Goal: Task Accomplishment & Management: Manage account settings

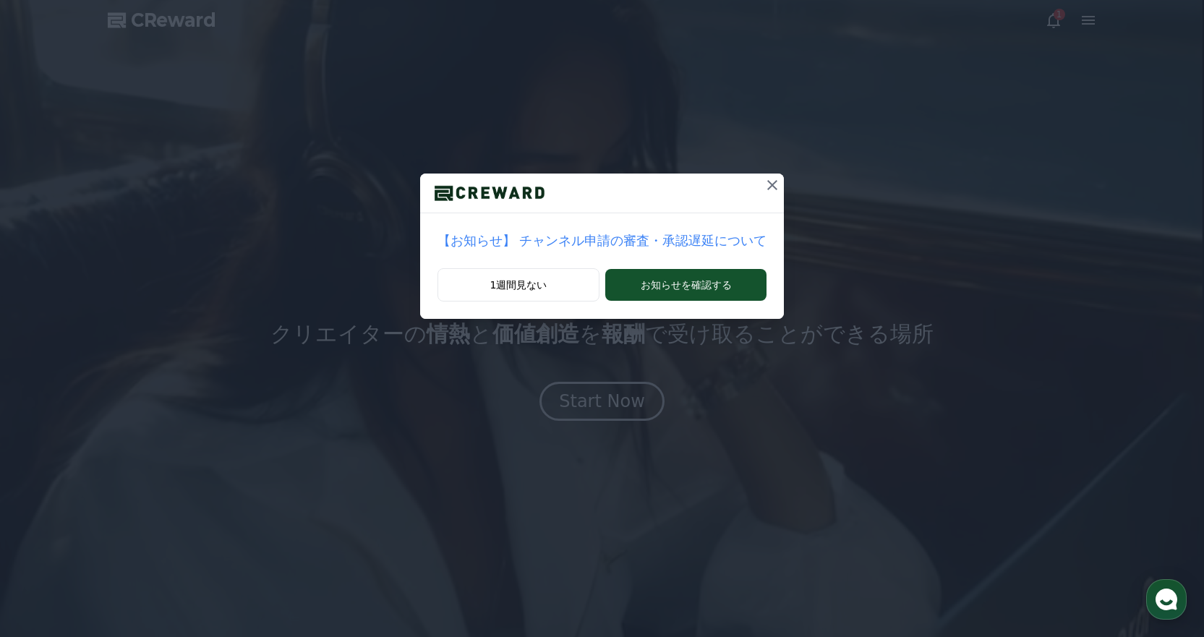
click at [763, 186] on icon at bounding box center [771, 184] width 17 height 17
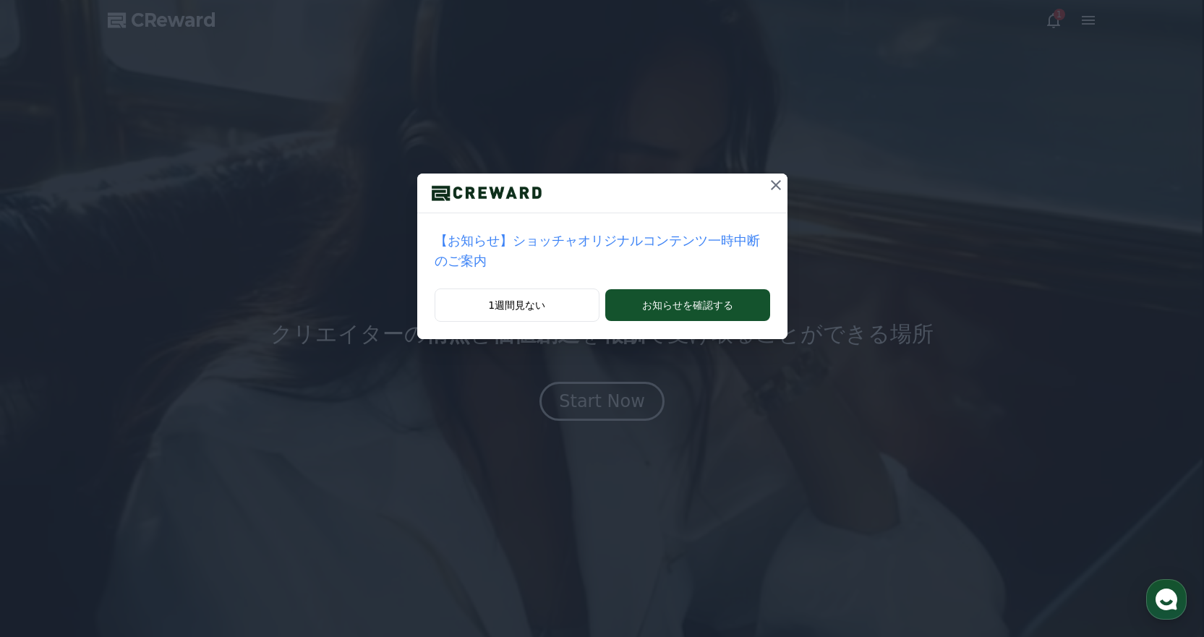
click at [771, 188] on icon at bounding box center [776, 185] width 10 height 10
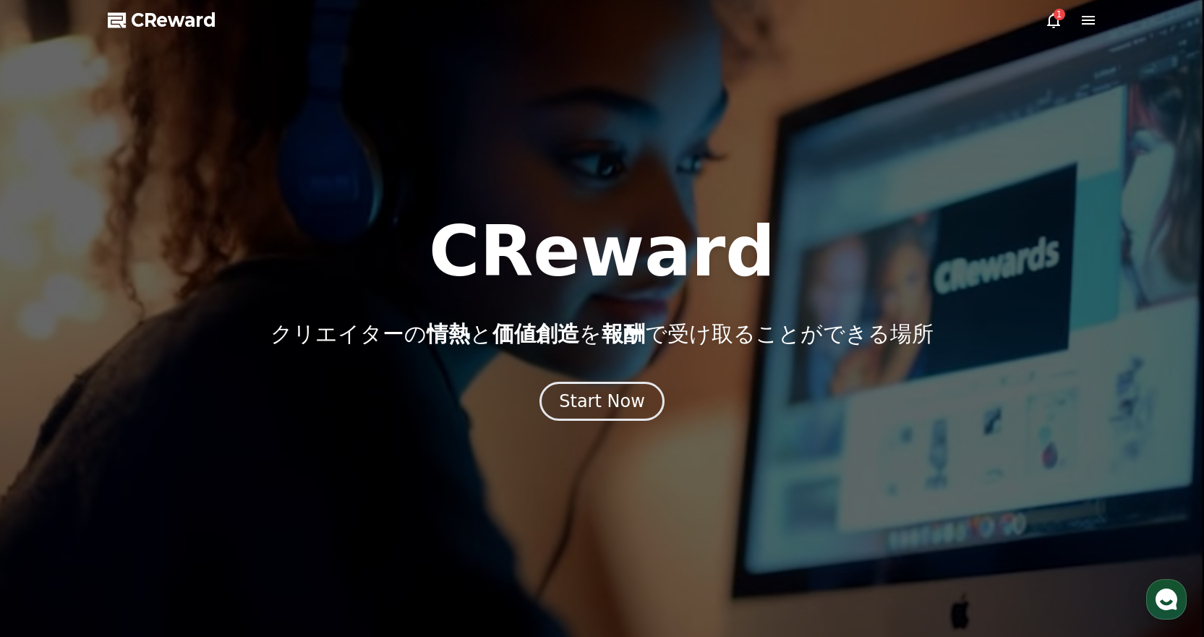
click at [1050, 20] on icon at bounding box center [1053, 20] width 17 height 17
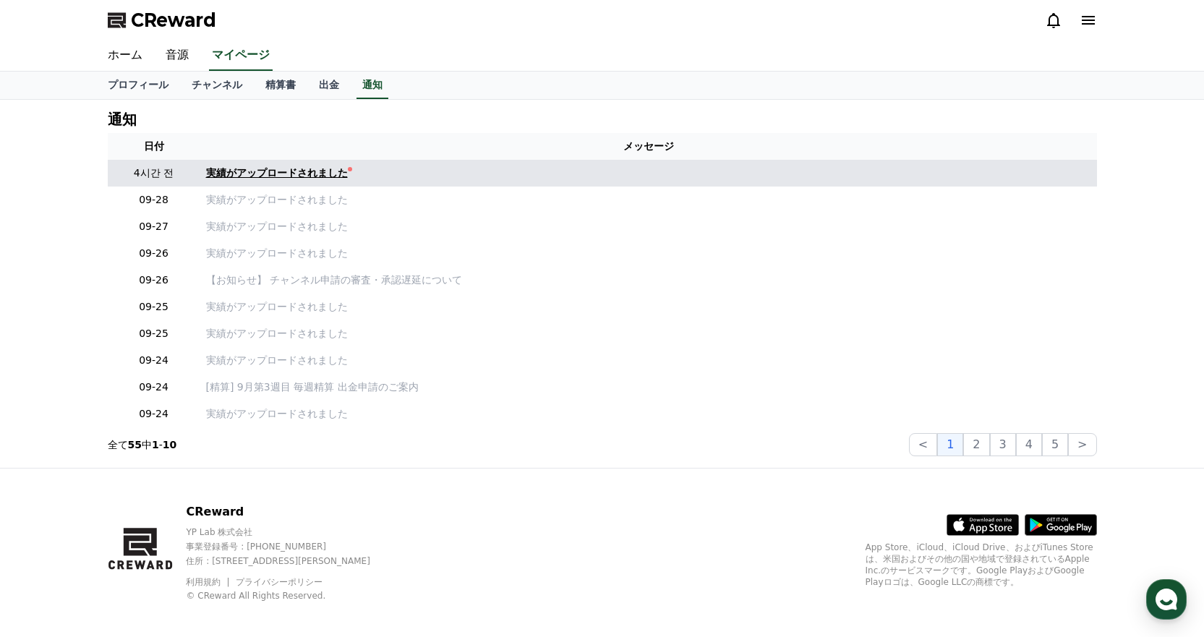
click at [255, 176] on div "実績がアップロードされました" at bounding box center [277, 173] width 142 height 15
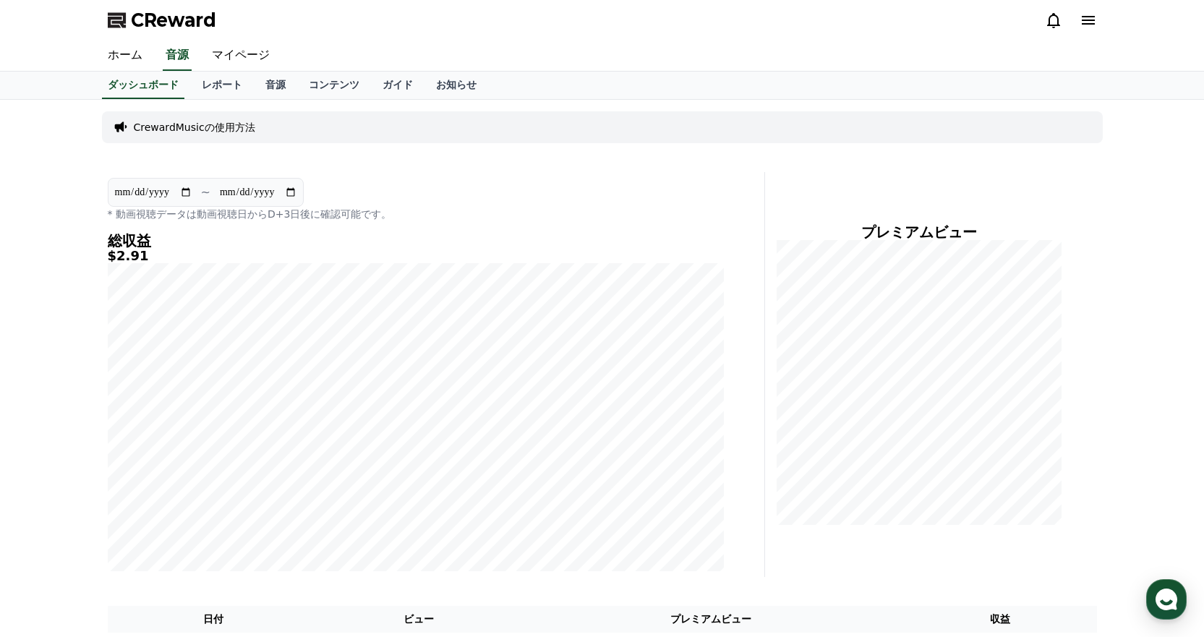
click at [1082, 12] on icon at bounding box center [1087, 20] width 17 height 17
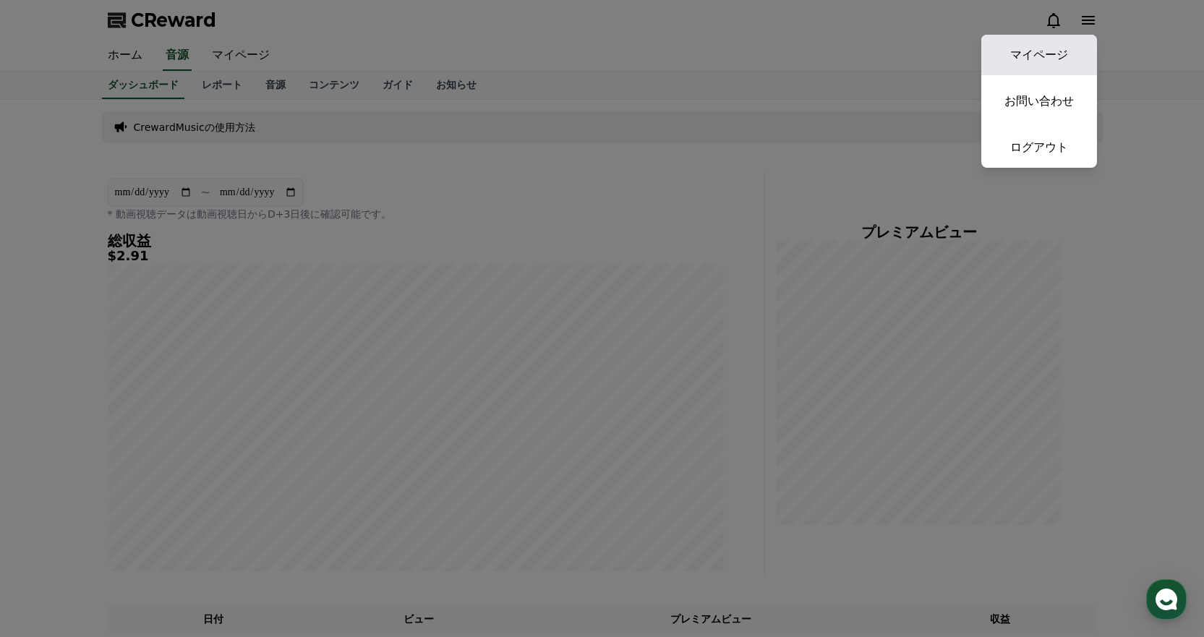
click at [1048, 49] on link "マイページ" at bounding box center [1039, 55] width 116 height 40
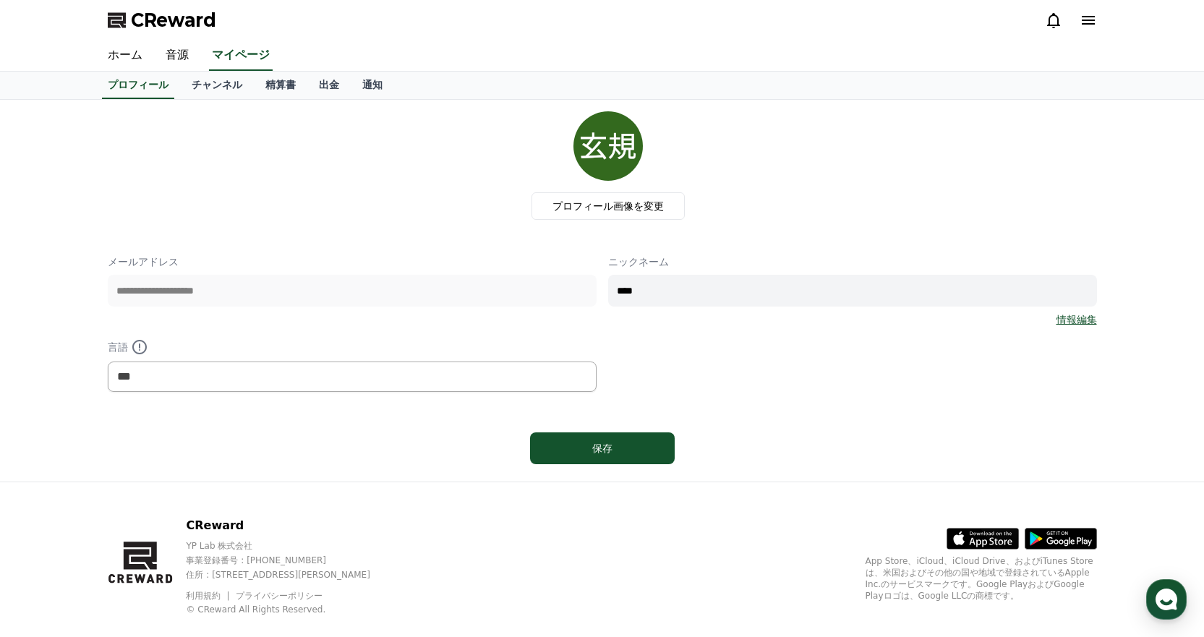
click at [344, 205] on div "プロフィール画像を変更" at bounding box center [607, 165] width 977 height 108
click at [1094, 7] on div "CReward" at bounding box center [602, 20] width 1012 height 40
click at [1091, 21] on icon at bounding box center [1087, 20] width 13 height 9
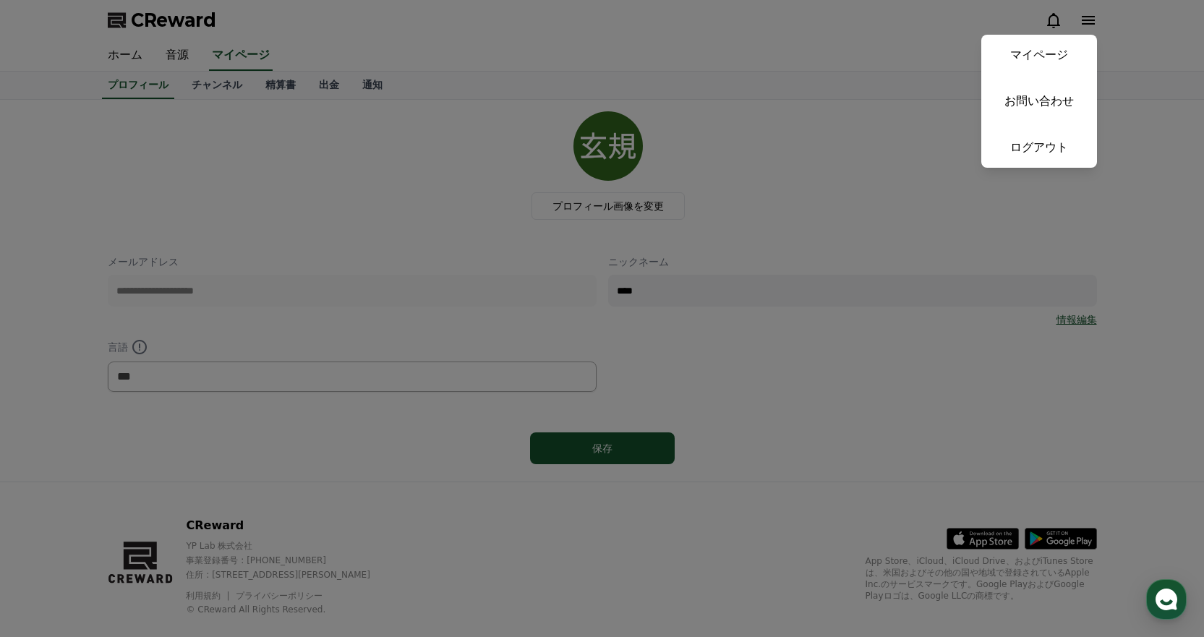
drag, startPoint x: 1108, startPoint y: 220, endPoint x: 1098, endPoint y: 259, distance: 40.3
click at [1108, 219] on button "close" at bounding box center [602, 318] width 1204 height 637
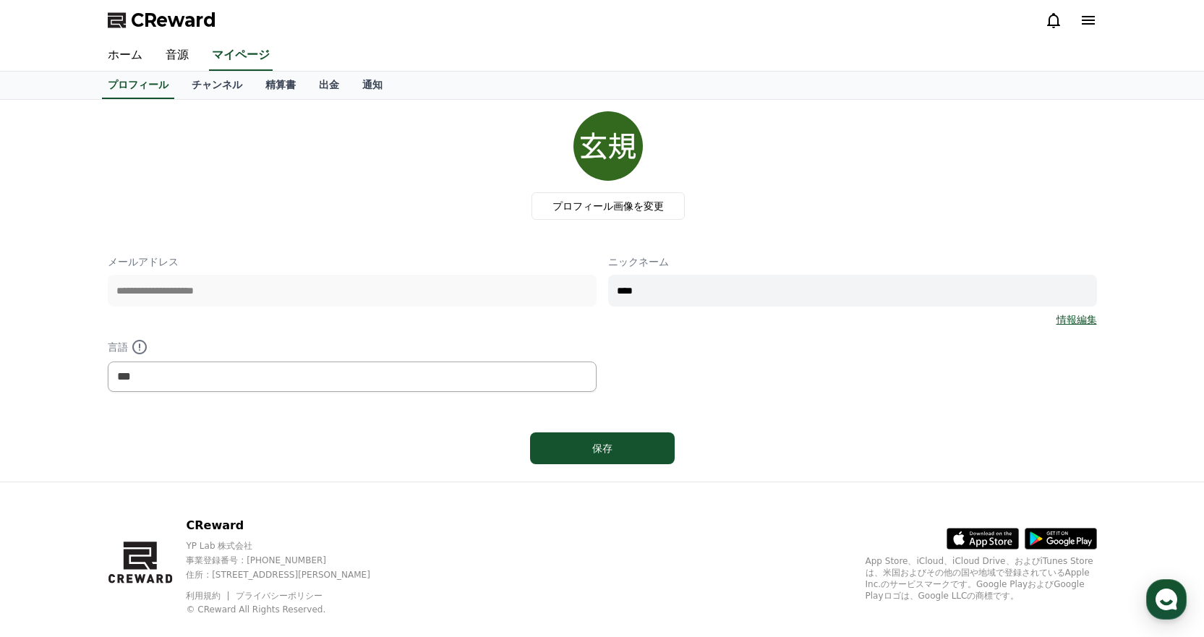
click at [1083, 325] on link "情報編集" at bounding box center [1076, 319] width 40 height 14
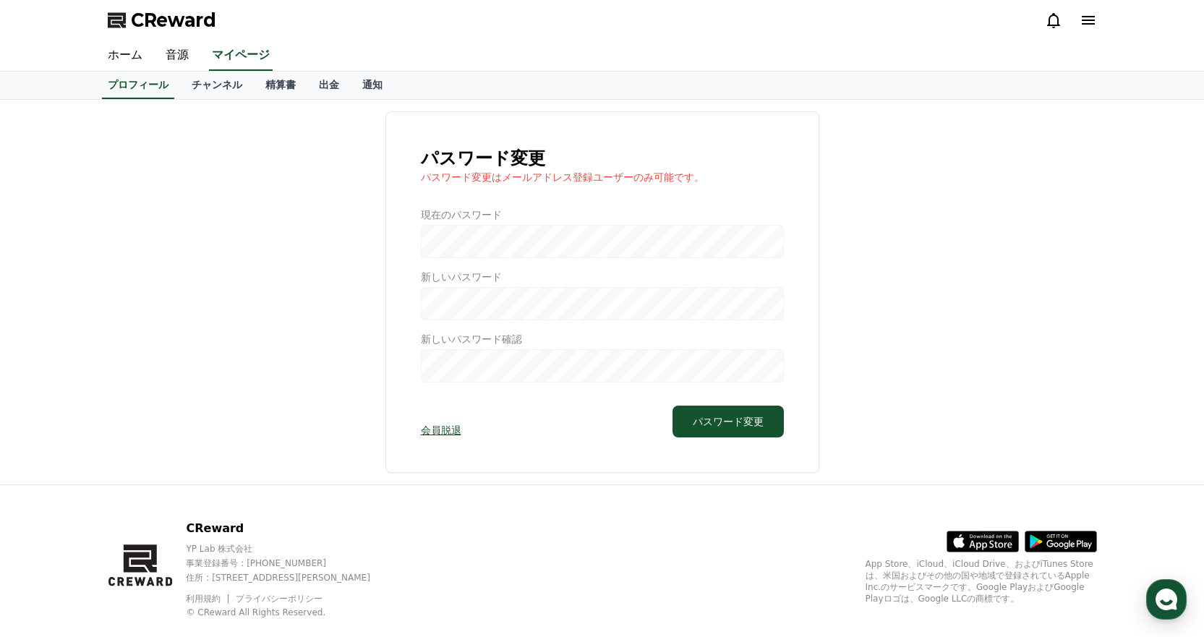
click at [452, 240] on div at bounding box center [602, 294] width 363 height 175
drag, startPoint x: 493, startPoint y: 174, endPoint x: 726, endPoint y: 166, distance: 232.9
click at [601, 176] on p "パスワード変更はメールアドレス登録ユーザーのみ可能です。" at bounding box center [602, 177] width 363 height 14
click at [726, 166] on h1 "パスワード変更" at bounding box center [602, 158] width 363 height 23
click at [479, 264] on div at bounding box center [602, 294] width 363 height 175
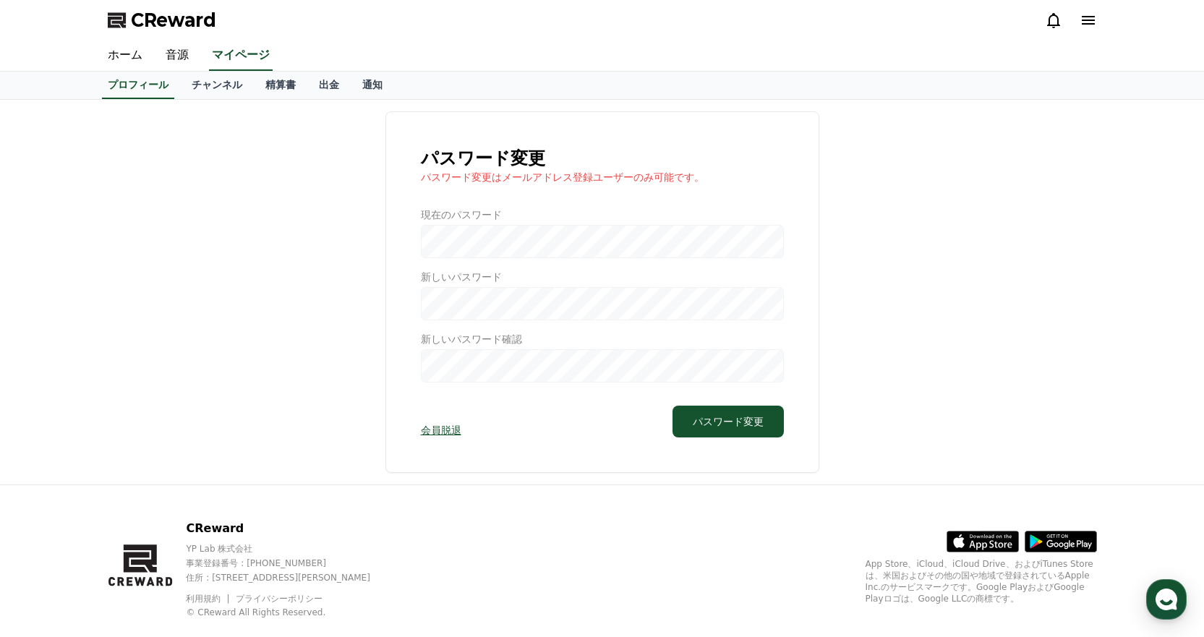
click at [479, 243] on div at bounding box center [602, 294] width 363 height 175
click at [723, 412] on button "パスワード変更" at bounding box center [727, 422] width 111 height 32
click at [1082, 25] on icon at bounding box center [1087, 20] width 13 height 9
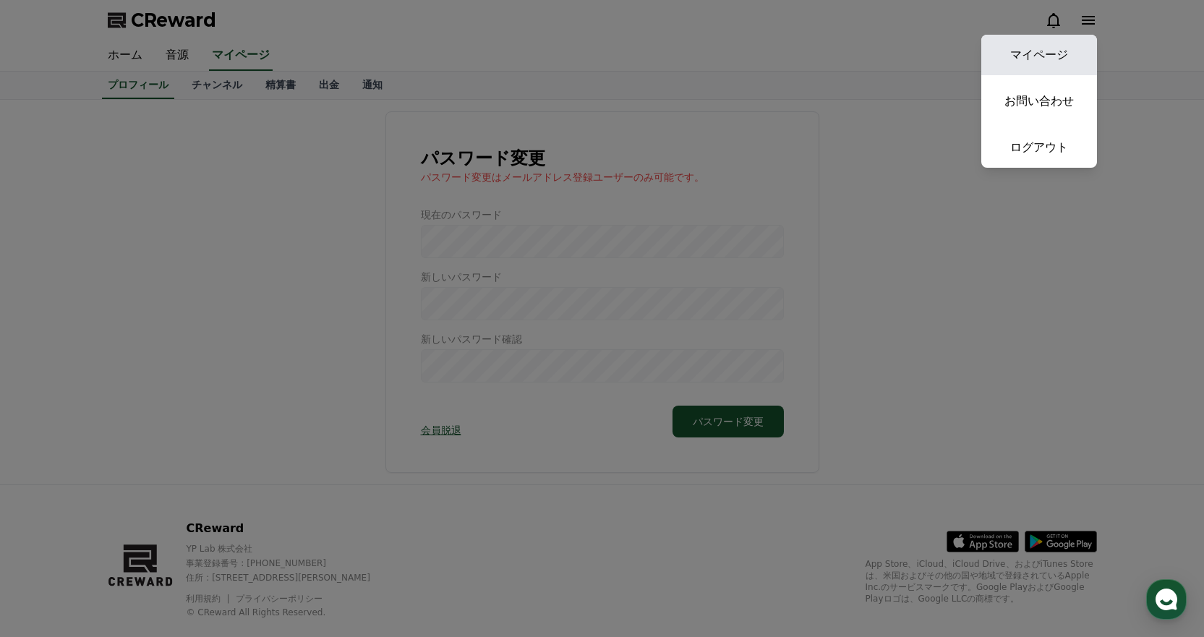
click at [1058, 45] on link "マイページ" at bounding box center [1039, 55] width 116 height 40
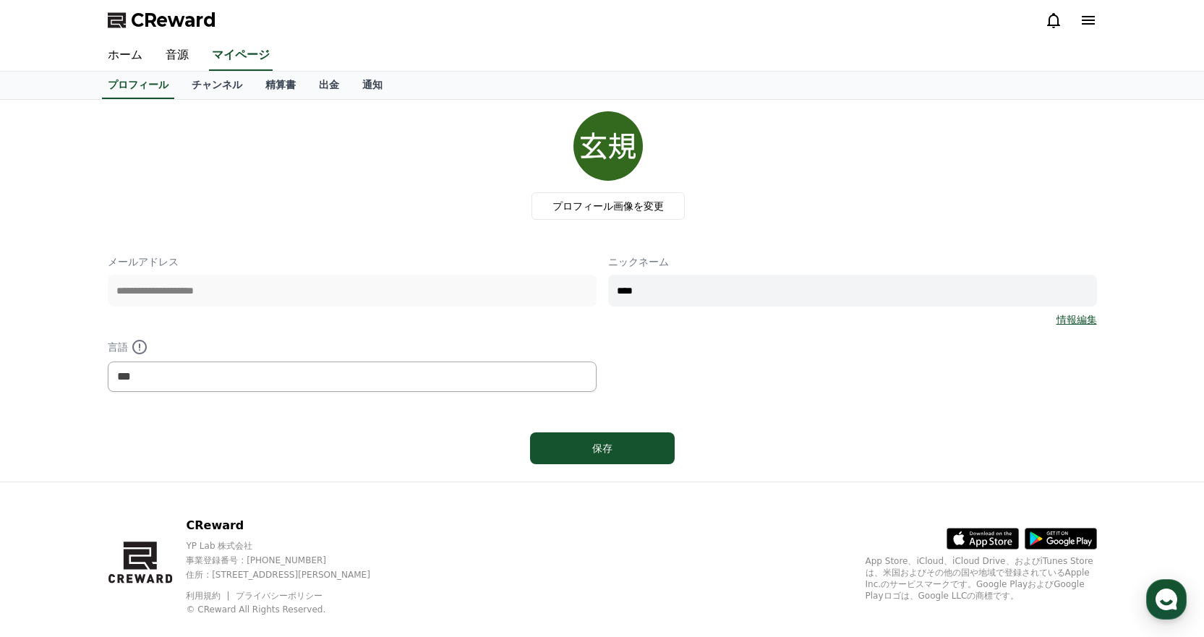
click at [426, 247] on div "**********" at bounding box center [602, 290] width 989 height 359
click at [1083, 321] on link "情報編集" at bounding box center [1076, 319] width 40 height 14
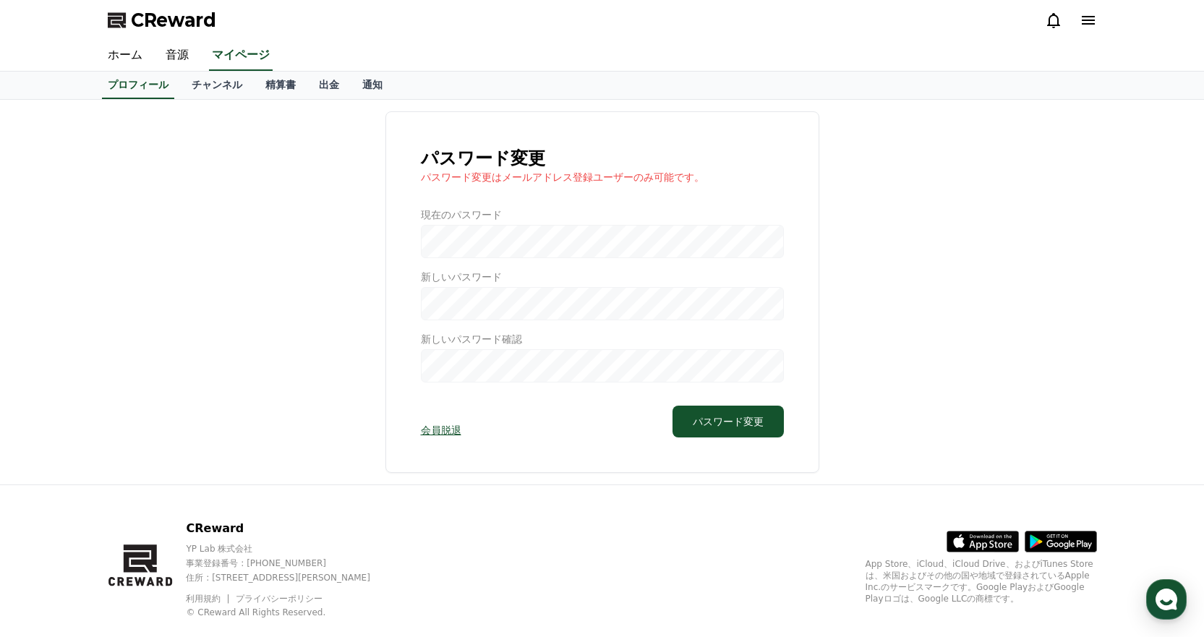
drag, startPoint x: 440, startPoint y: 234, endPoint x: 444, endPoint y: 247, distance: 13.5
click at [441, 234] on div at bounding box center [602, 294] width 363 height 175
click at [452, 322] on div at bounding box center [602, 294] width 363 height 175
click at [450, 309] on div at bounding box center [602, 294] width 363 height 175
click at [445, 385] on div "パスワード変更 パスワード変更はメールアドレス登録ユーザーのみ可能です。 現在のパスワード 新しいパスワード 新しいパスワード確認 会員脱退 パスワード変更" at bounding box center [602, 291] width 434 height 361
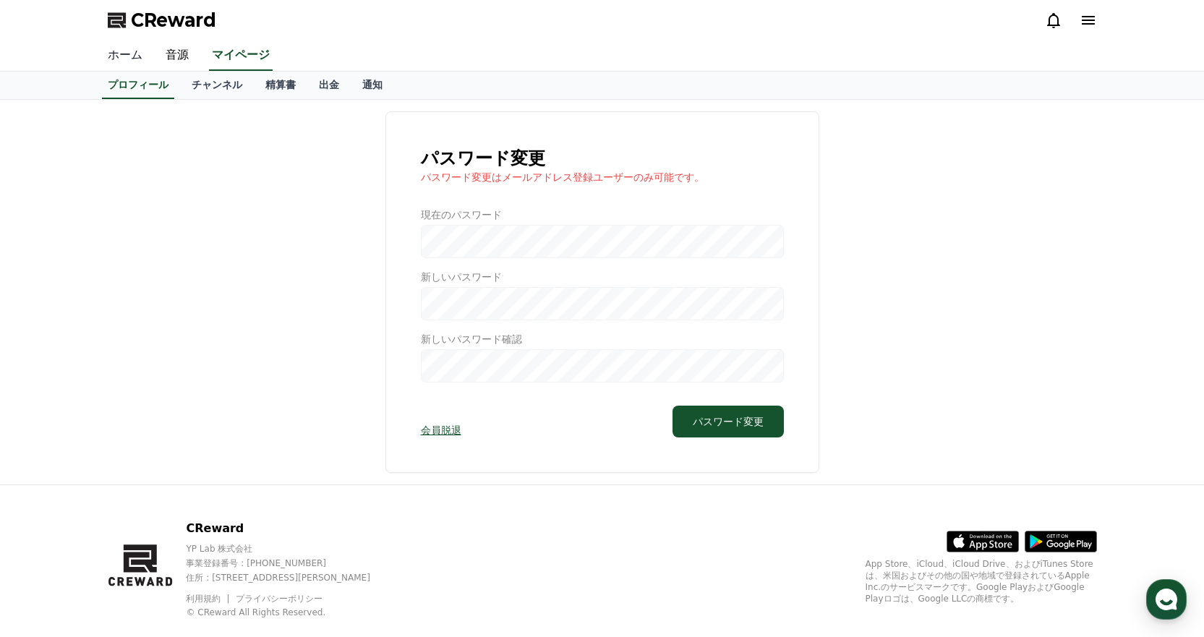
click at [125, 52] on link "ホーム" at bounding box center [125, 55] width 58 height 30
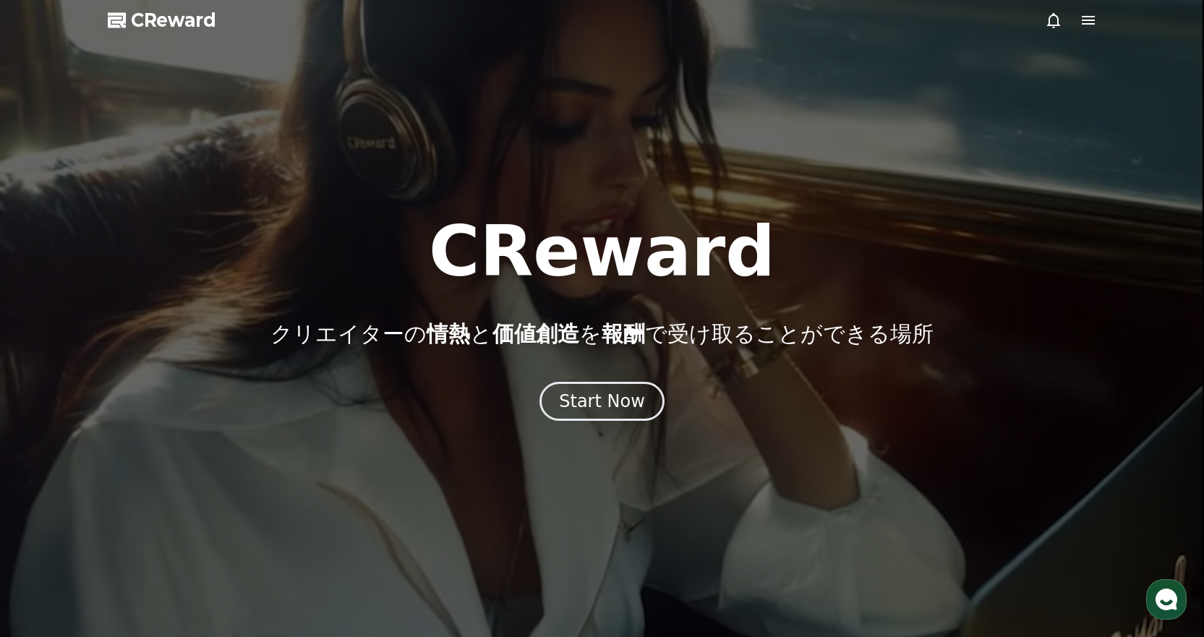
click at [1083, 14] on icon at bounding box center [1087, 20] width 17 height 17
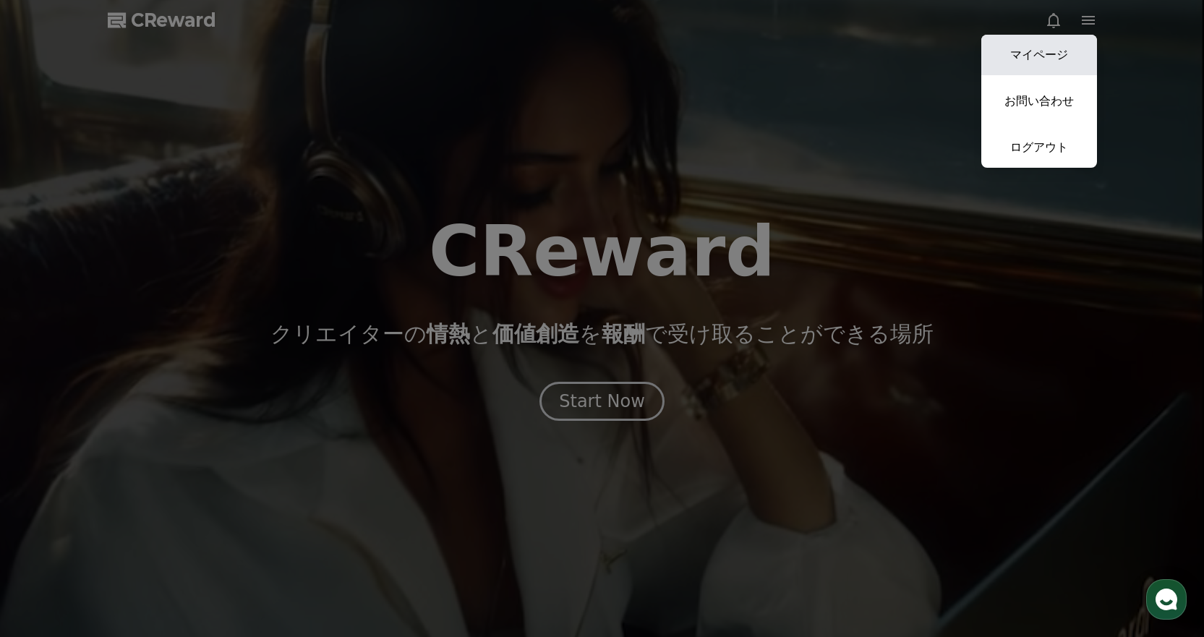
click at [1052, 48] on link "マイページ" at bounding box center [1039, 55] width 116 height 40
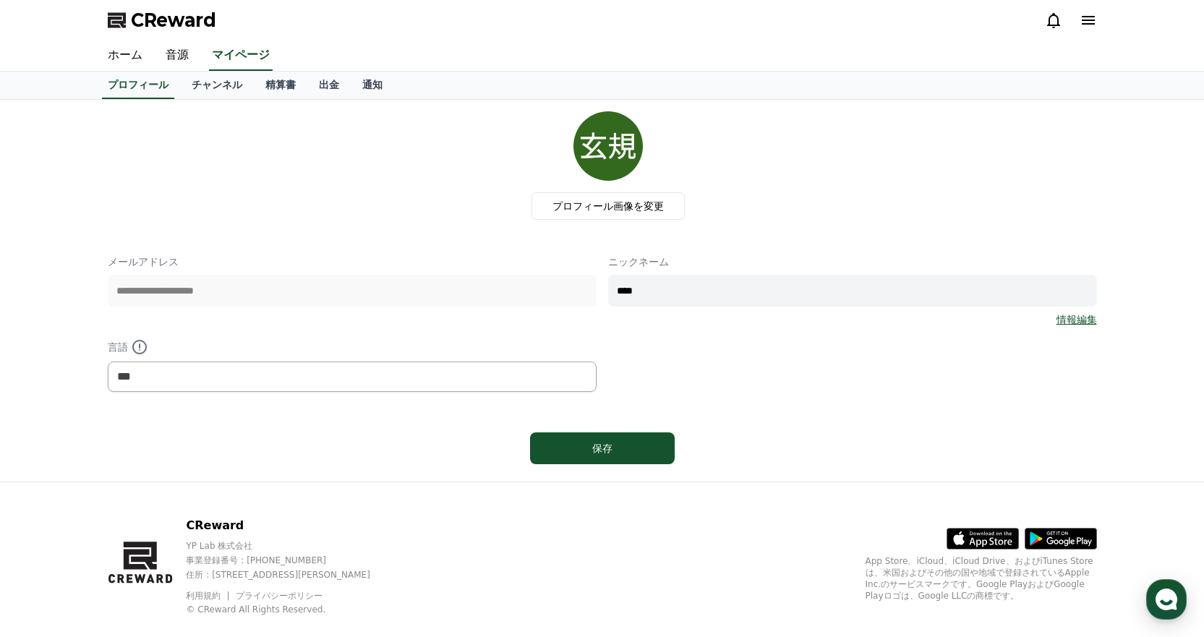
click at [1085, 16] on icon at bounding box center [1087, 20] width 13 height 9
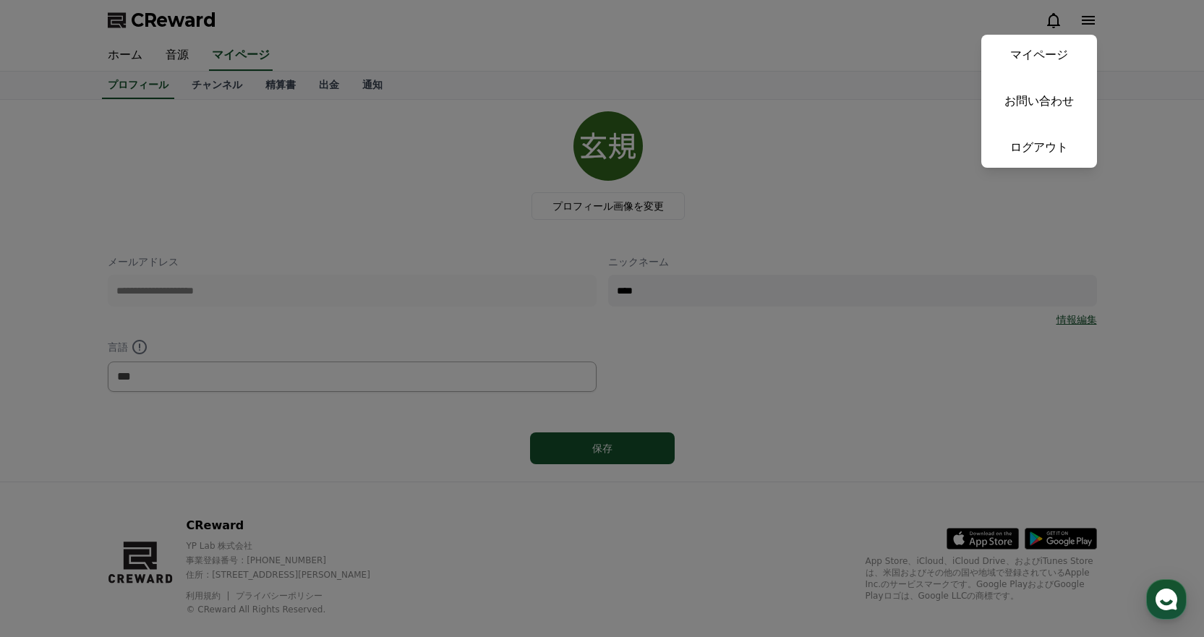
click at [911, 25] on button "close" at bounding box center [602, 318] width 1204 height 637
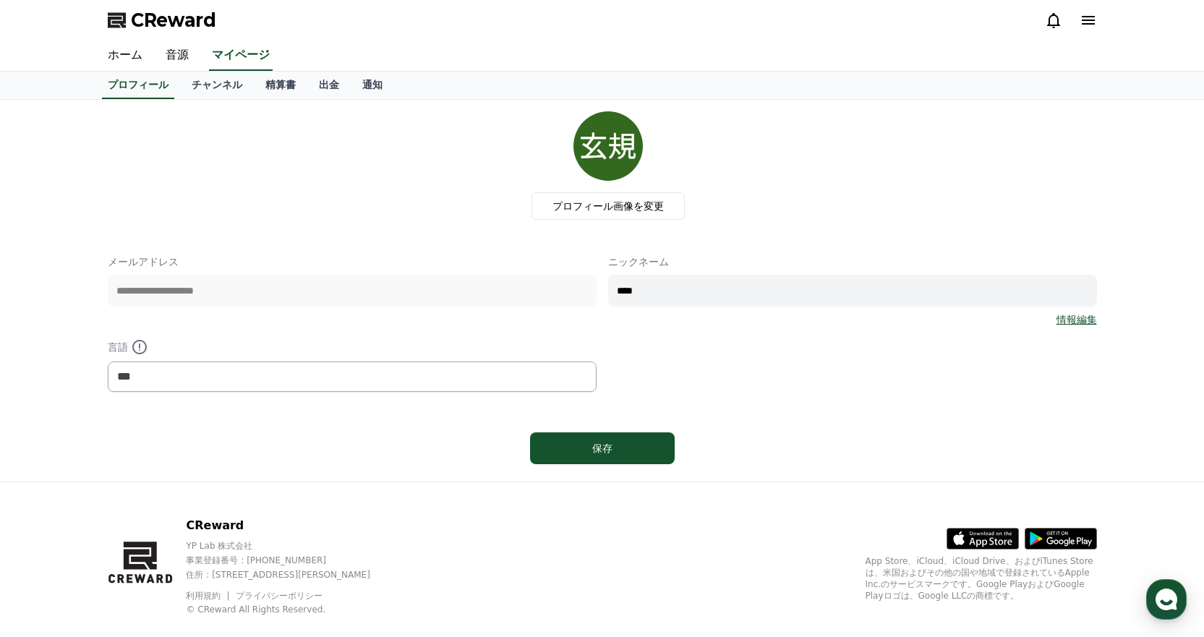
click at [1102, 16] on div "CReward" at bounding box center [602, 20] width 1012 height 40
click at [1089, 16] on icon at bounding box center [1087, 20] width 13 height 9
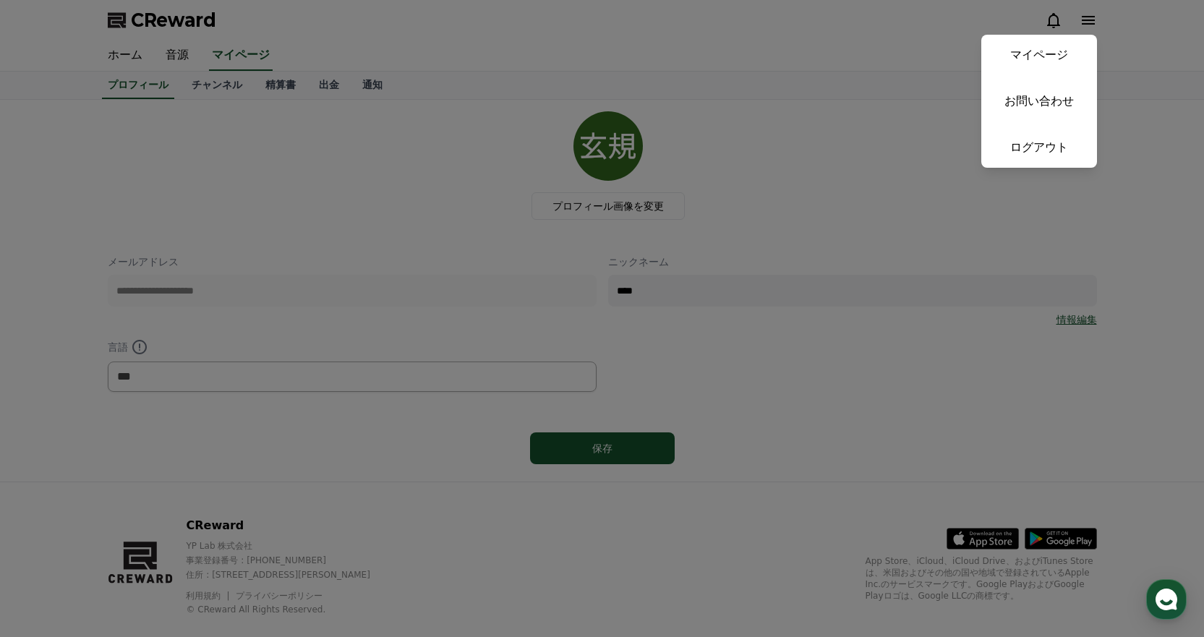
click at [760, 140] on button "close" at bounding box center [602, 318] width 1204 height 637
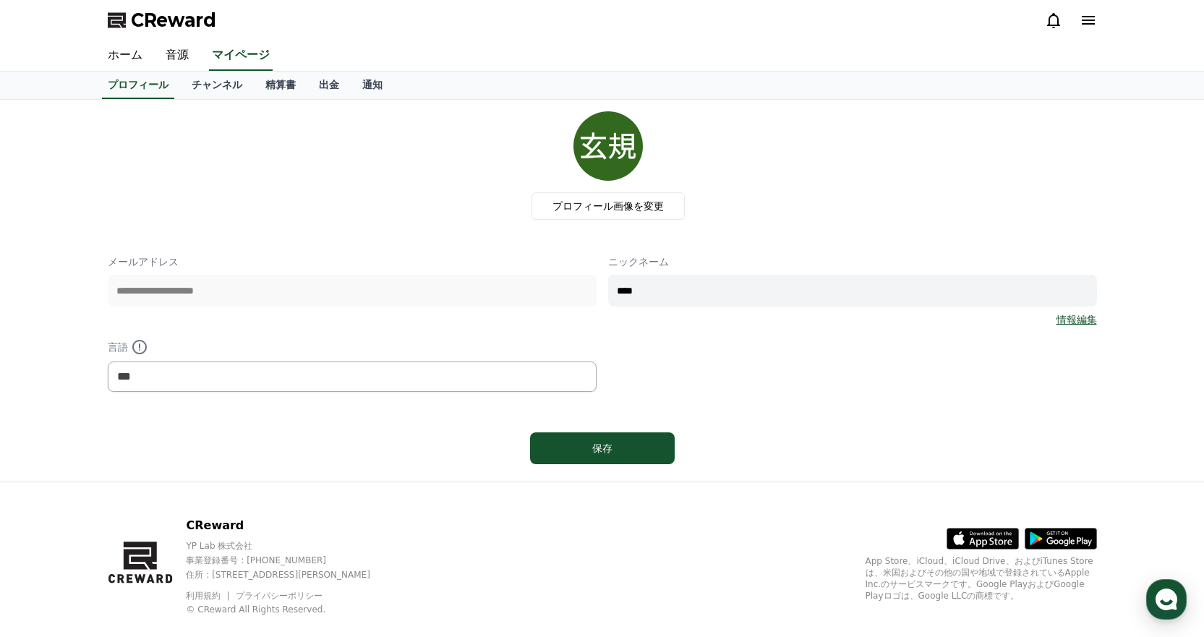
click at [1084, 9] on div at bounding box center [1071, 20] width 52 height 23
click at [1086, 27] on icon at bounding box center [1087, 20] width 17 height 17
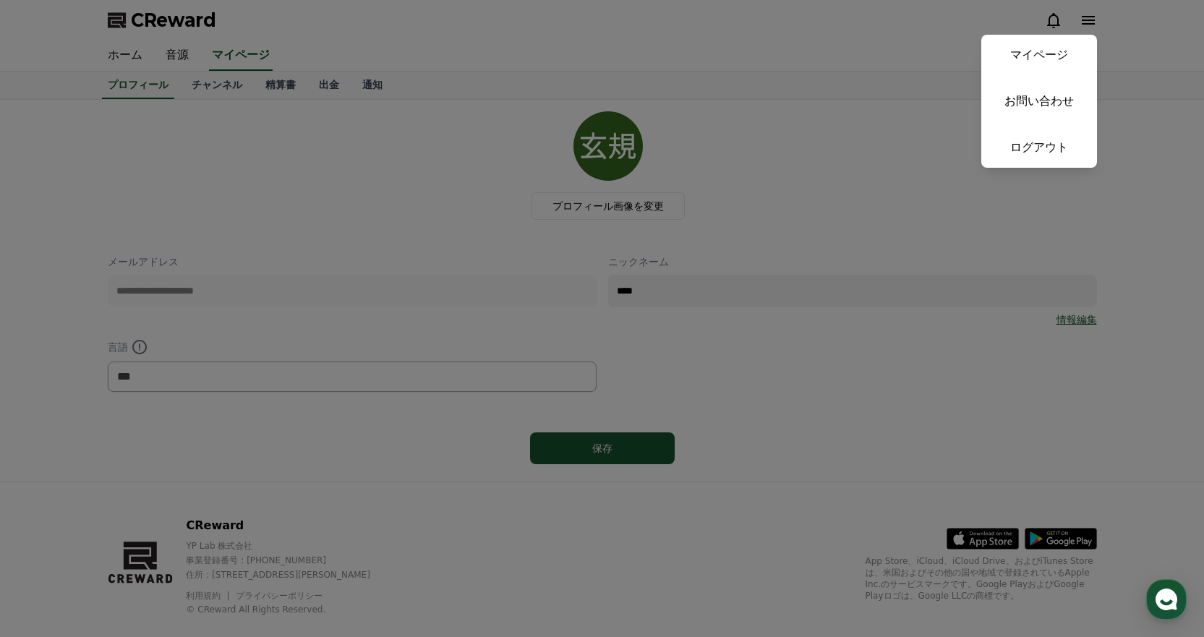
drag, startPoint x: 1047, startPoint y: 148, endPoint x: 997, endPoint y: 207, distance: 77.4
click at [1047, 147] on link "ログアウト" at bounding box center [1039, 147] width 116 height 40
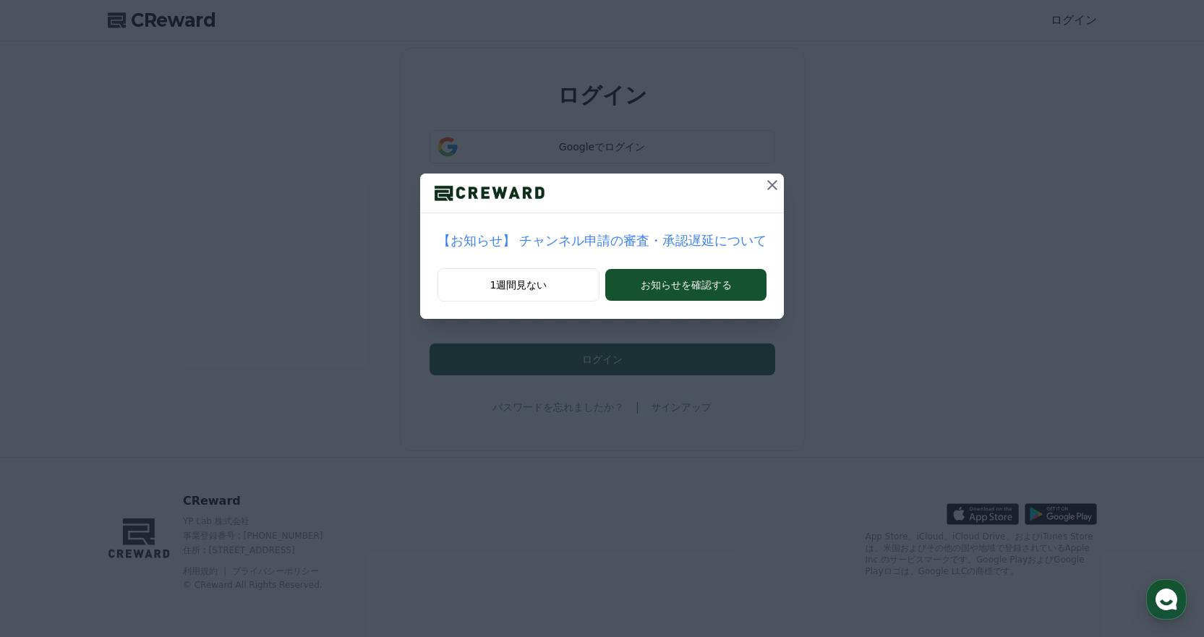
click at [763, 181] on icon at bounding box center [771, 184] width 17 height 17
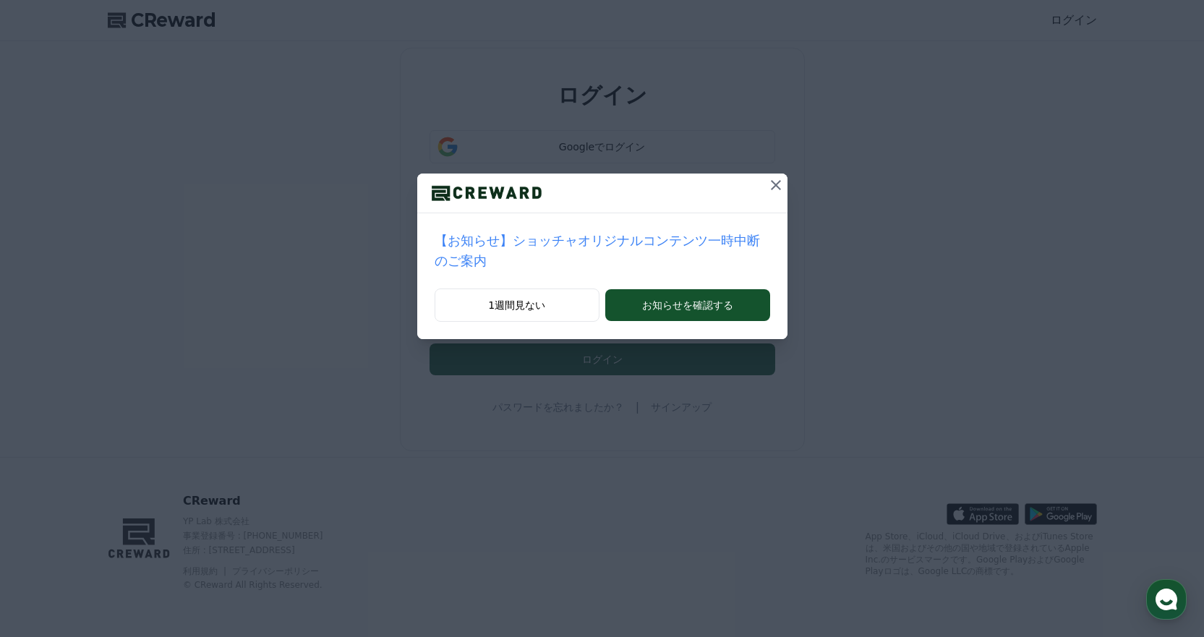
click at [767, 181] on icon at bounding box center [775, 184] width 17 height 17
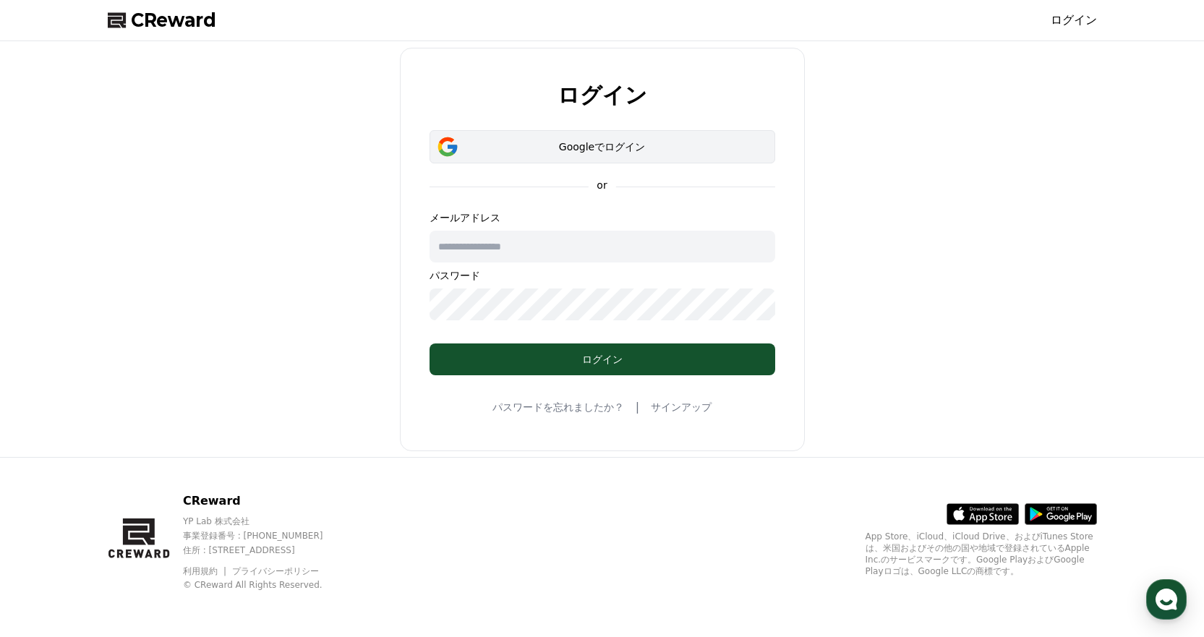
click at [575, 145] on div "Googleでログイン" at bounding box center [602, 147] width 304 height 14
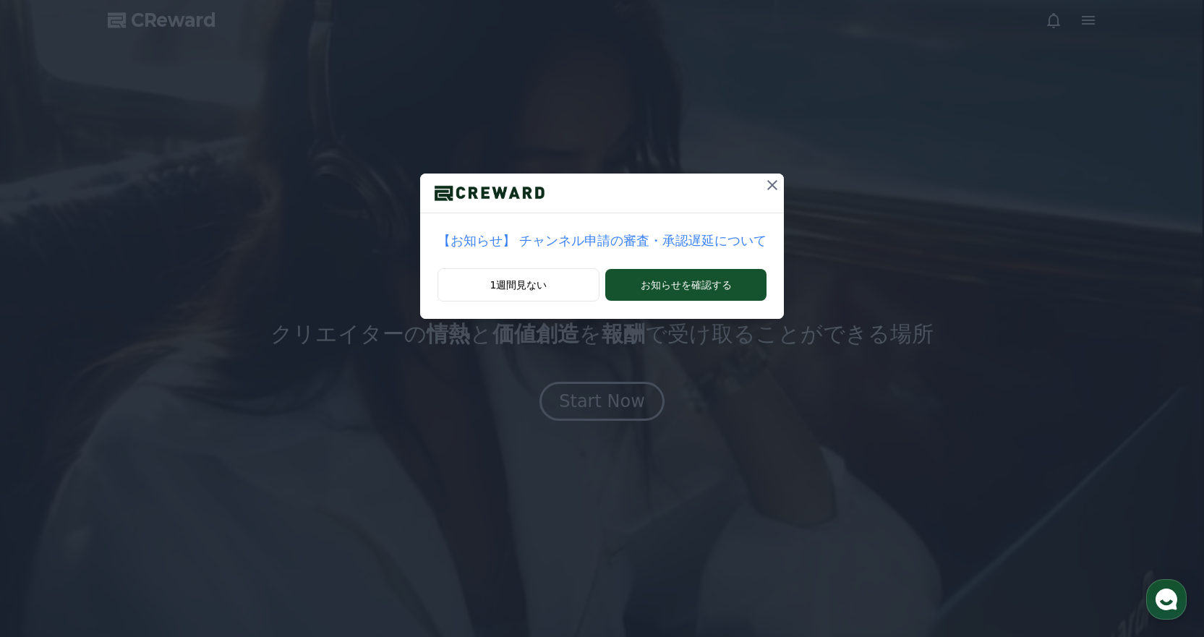
click at [767, 183] on icon at bounding box center [772, 185] width 10 height 10
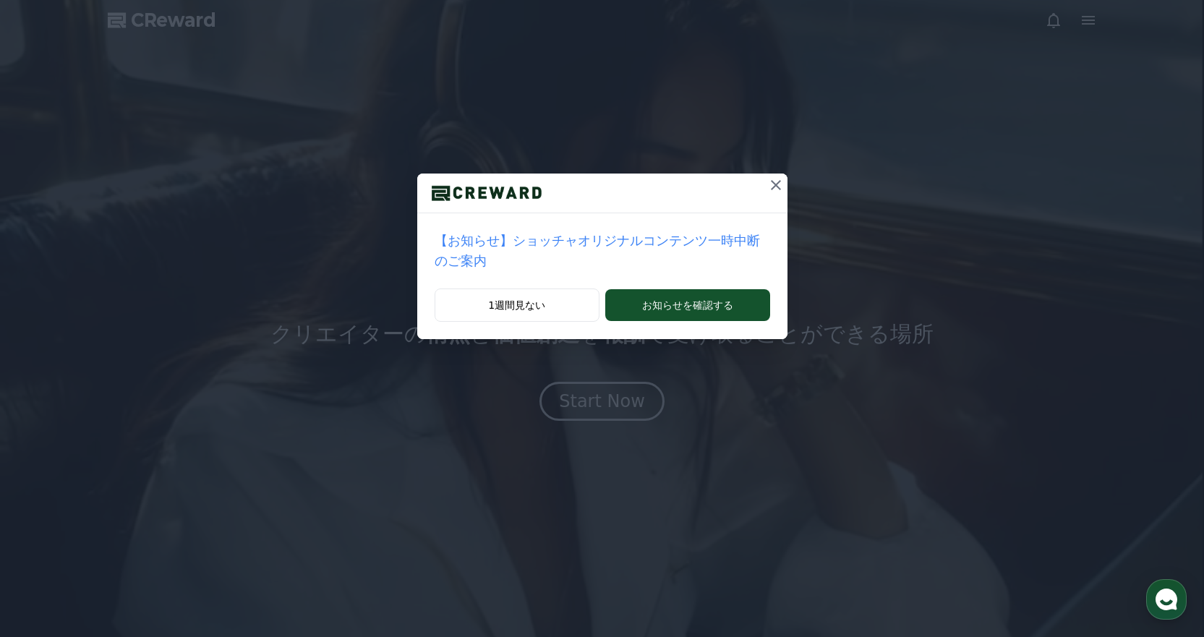
click at [767, 183] on icon at bounding box center [775, 184] width 17 height 17
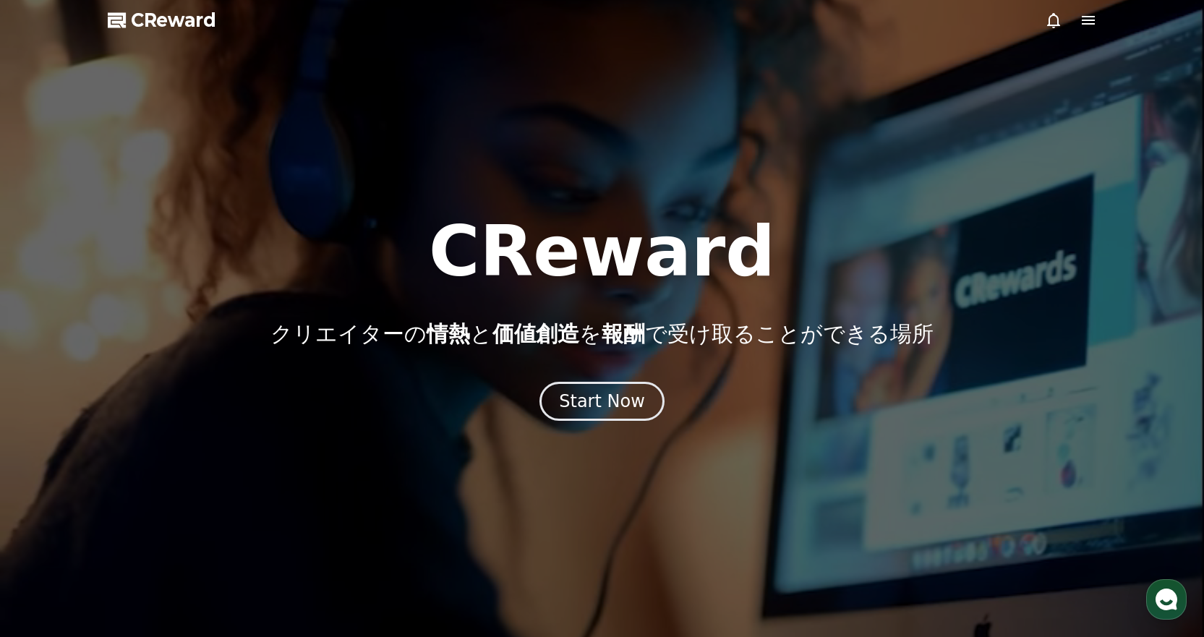
click at [1085, 11] on div at bounding box center [602, 318] width 1204 height 637
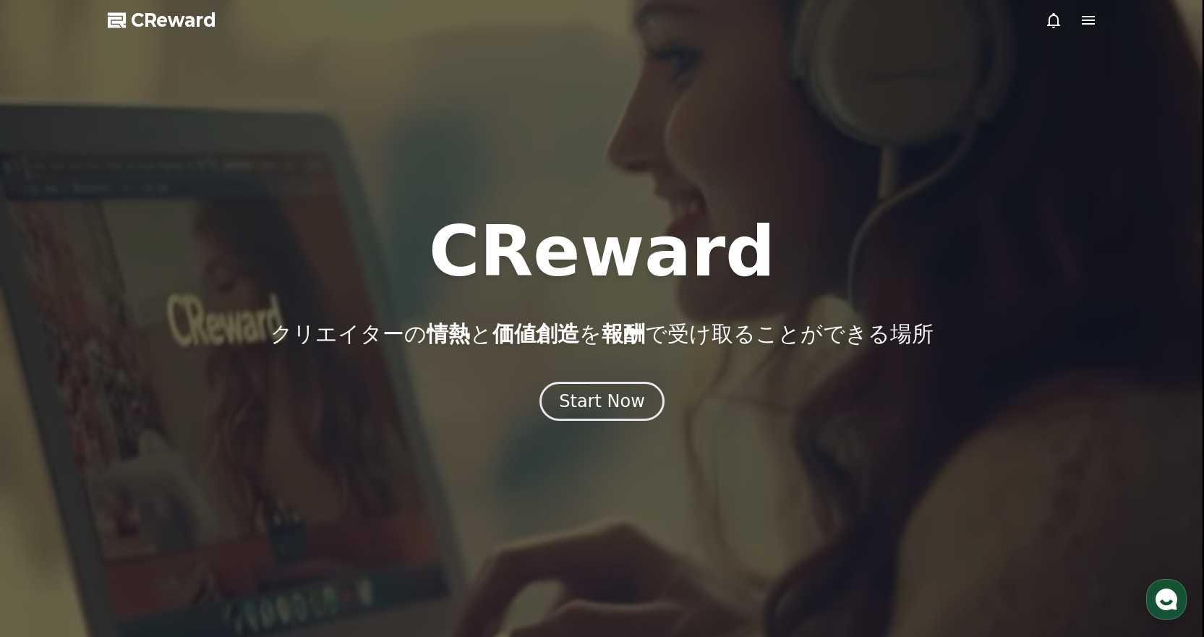
click at [1087, 21] on icon at bounding box center [1087, 20] width 13 height 9
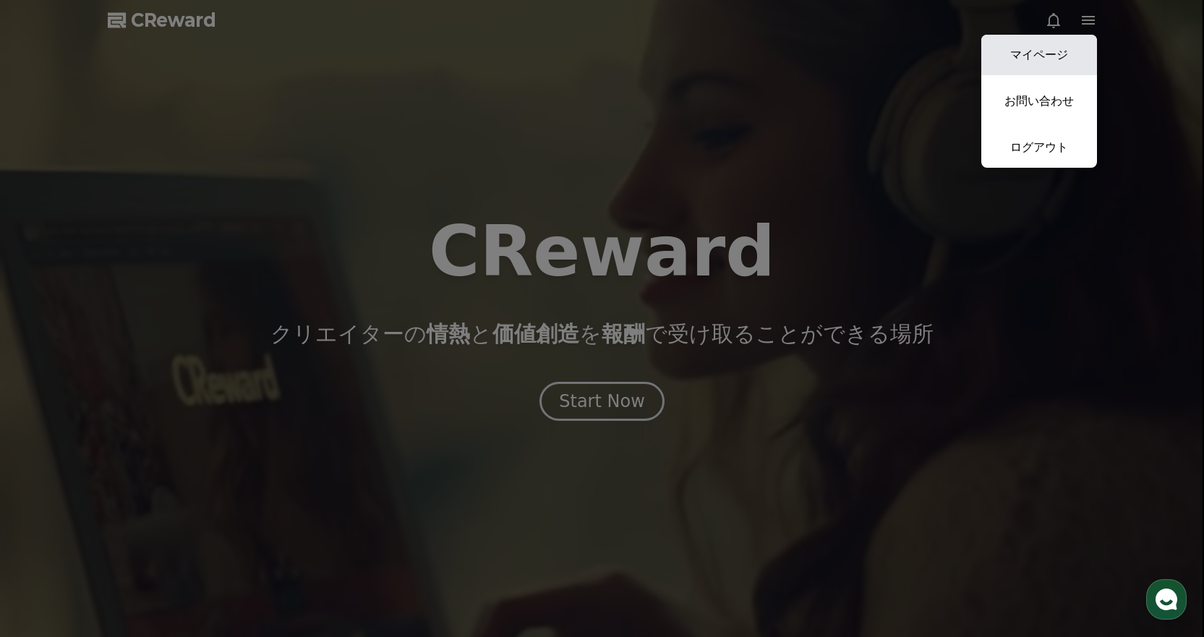
click at [1046, 60] on link "マイページ" at bounding box center [1039, 55] width 116 height 40
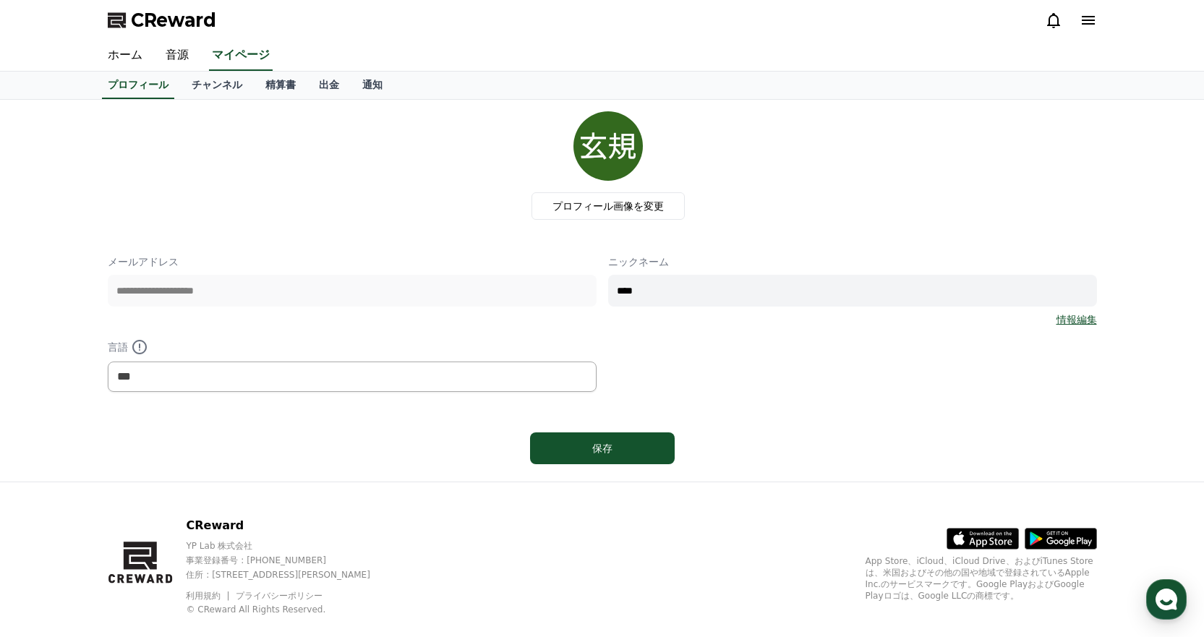
click at [1074, 320] on link "情報編集" at bounding box center [1076, 319] width 40 height 14
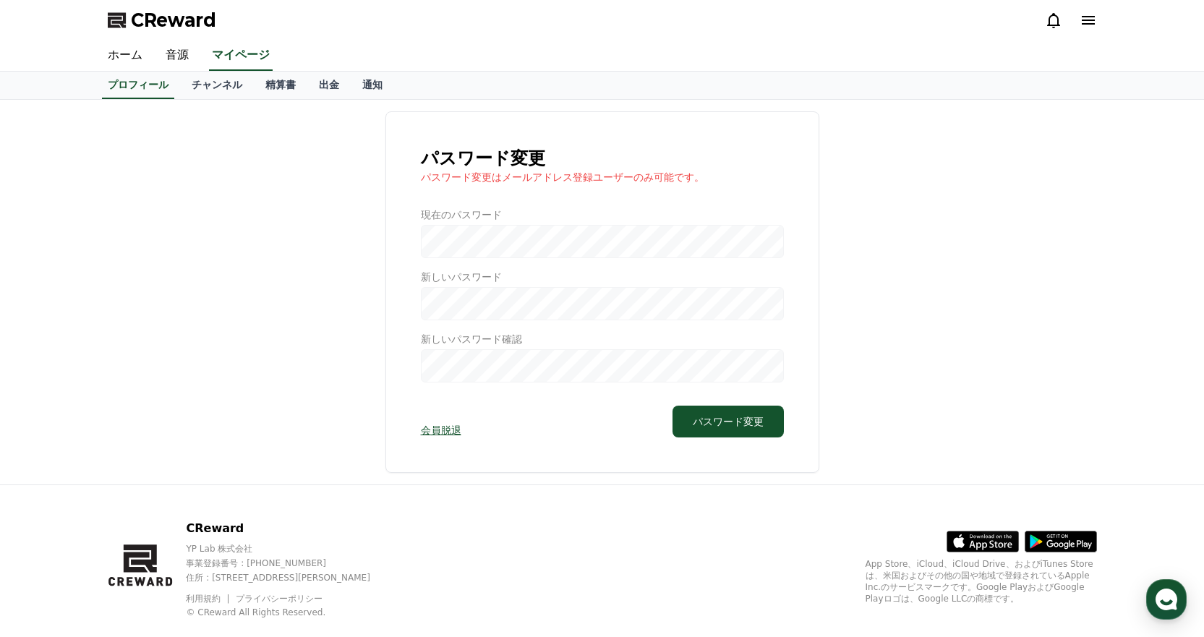
click at [529, 239] on div at bounding box center [602, 294] width 363 height 175
drag, startPoint x: 486, startPoint y: 177, endPoint x: 591, endPoint y: 184, distance: 105.1
click at [591, 184] on div "パスワード変更 パスワード変更はメールアドレス登録ユーザーのみ可能です。 現在のパスワード 新しいパスワード 新しいパスワード確認 会員脱退 パスワード変更" at bounding box center [602, 291] width 434 height 361
click at [611, 202] on div "パスワード変更 パスワード変更はメールアドレス登録ユーザーのみ可能です。 現在のパスワード 新しいパスワード 新しいパスワード確認 会員脱退 パスワード変更" at bounding box center [602, 291] width 434 height 361
click at [1193, 39] on div "CReward" at bounding box center [602, 20] width 1204 height 40
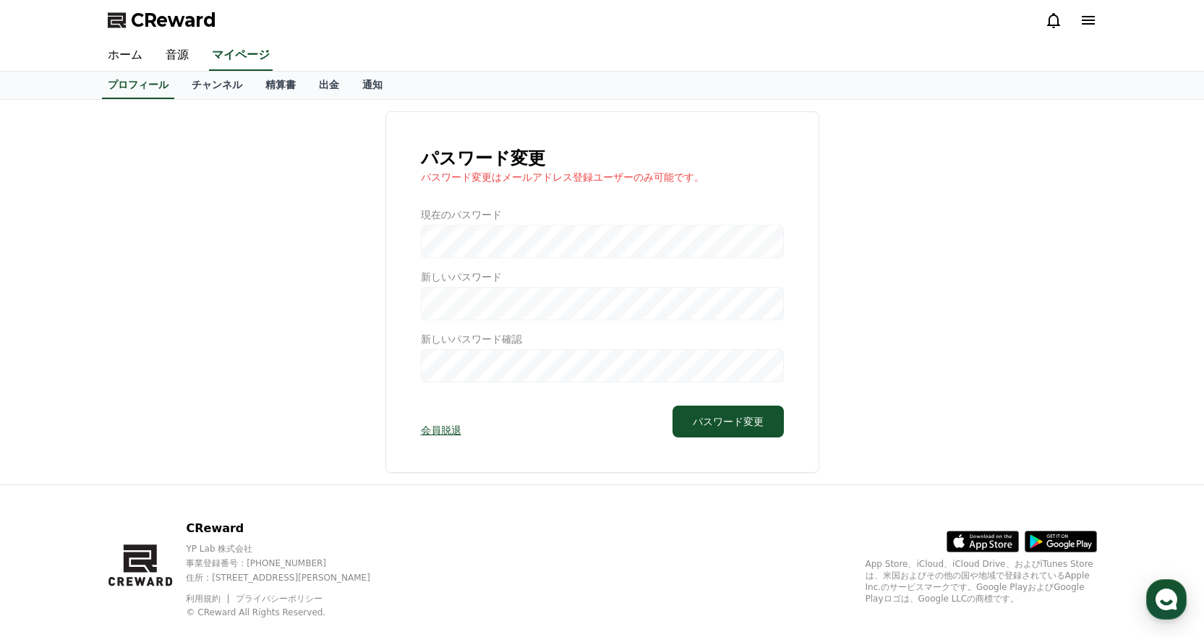
click at [1084, 20] on icon at bounding box center [1087, 20] width 13 height 9
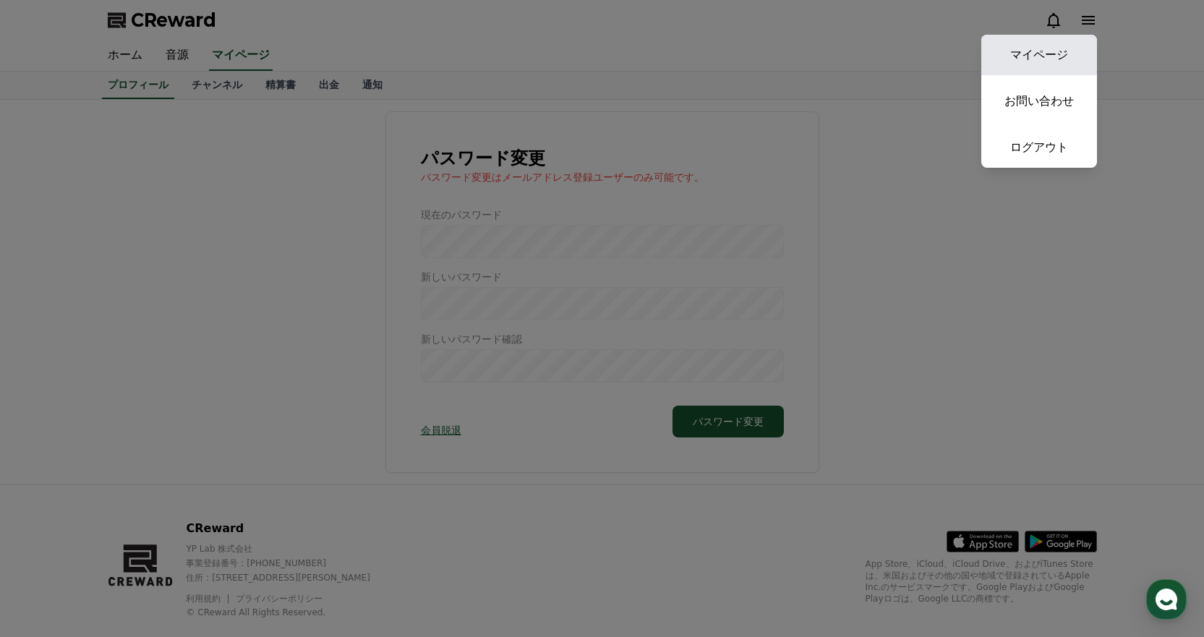
click at [1066, 43] on link "マイページ" at bounding box center [1039, 55] width 116 height 40
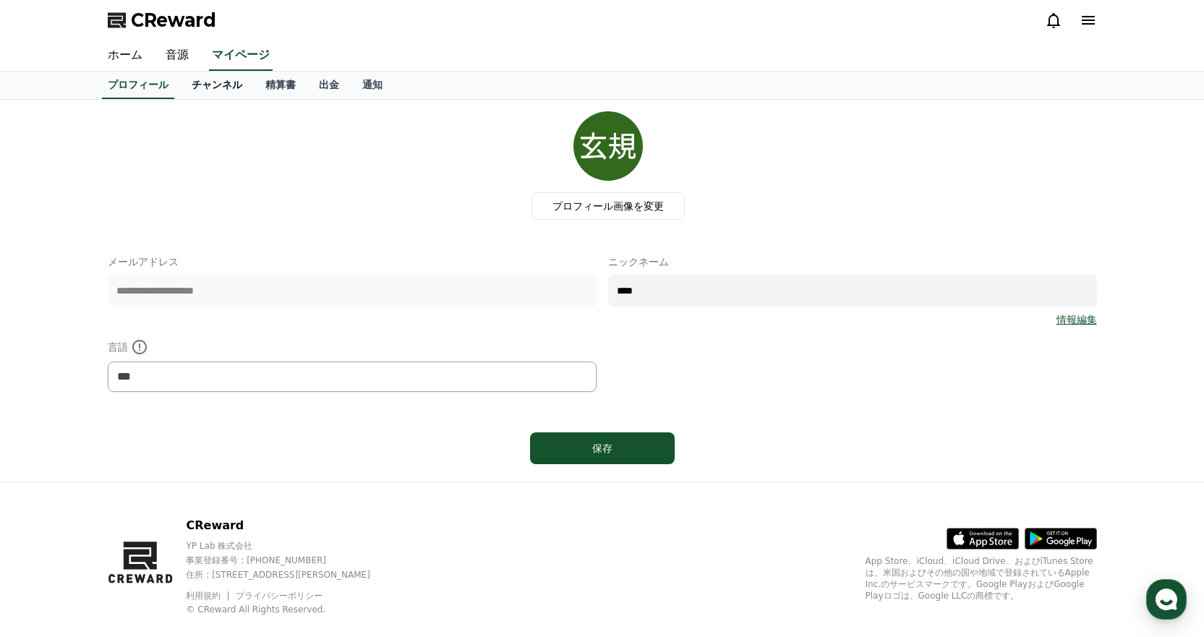
click at [196, 94] on link "チャンネル" at bounding box center [217, 85] width 74 height 27
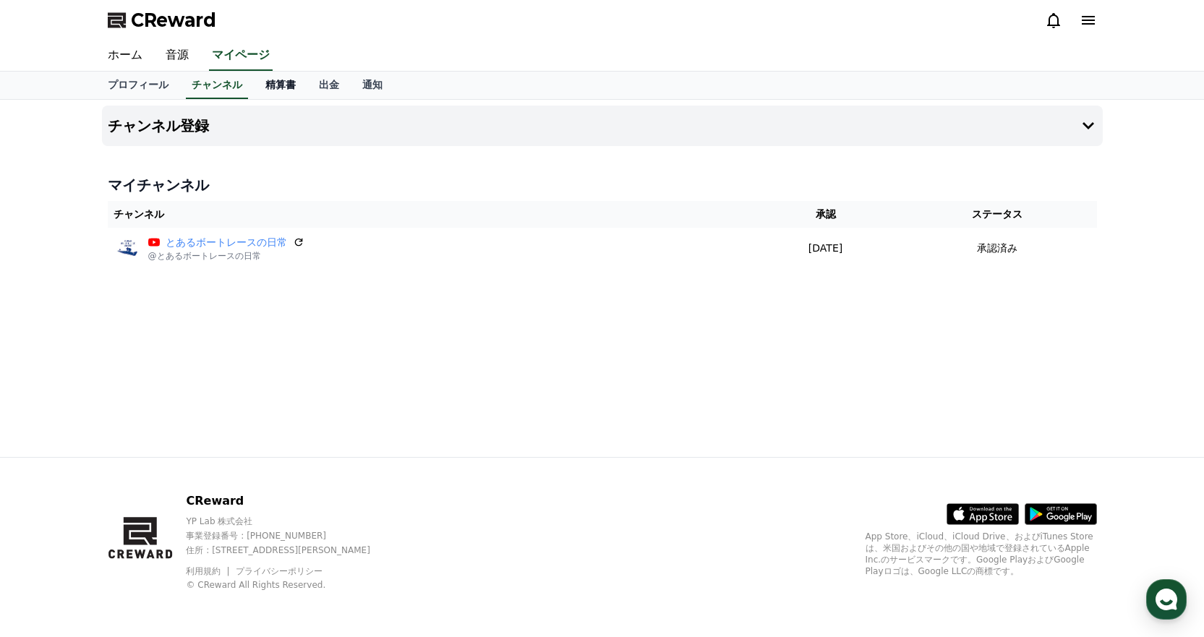
click at [254, 90] on link "精算書" at bounding box center [280, 85] width 53 height 27
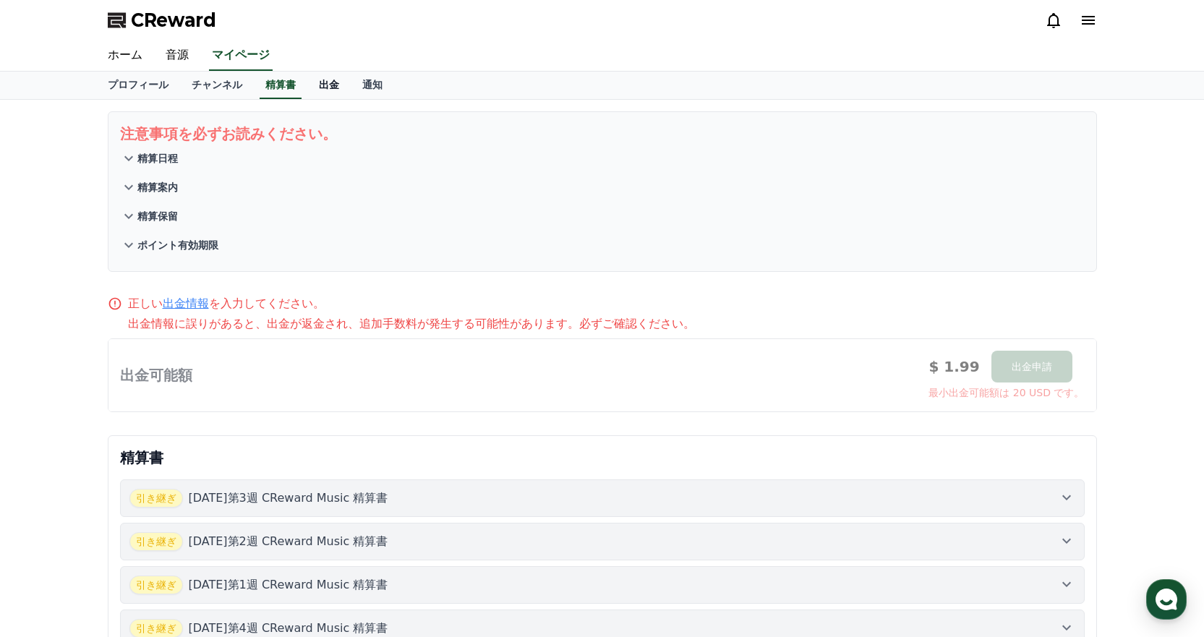
click at [307, 92] on link "出金" at bounding box center [328, 85] width 43 height 27
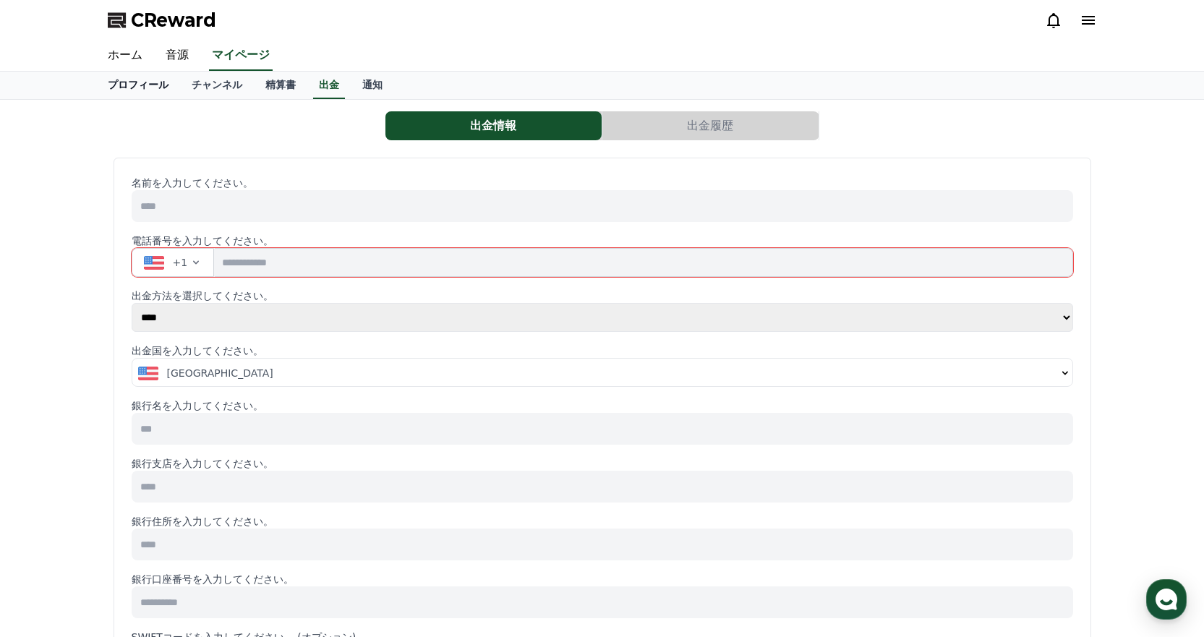
click at [116, 55] on link "ホーム" at bounding box center [125, 55] width 58 height 30
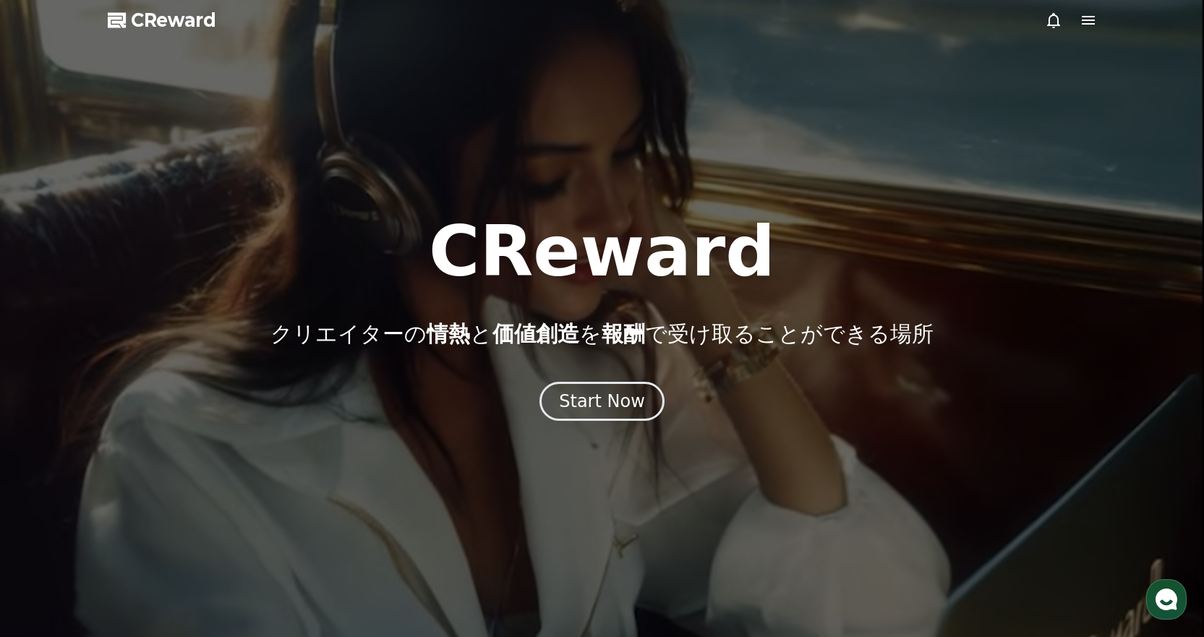
click at [1082, 19] on icon at bounding box center [1087, 20] width 17 height 17
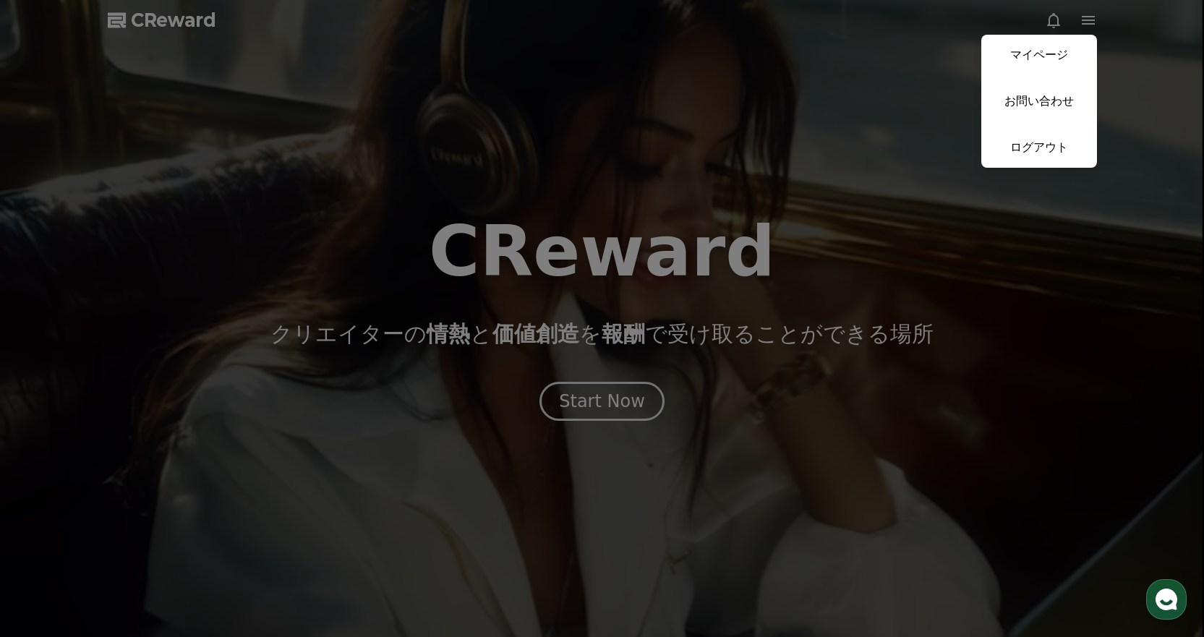
click at [1052, 20] on button "close" at bounding box center [602, 318] width 1204 height 637
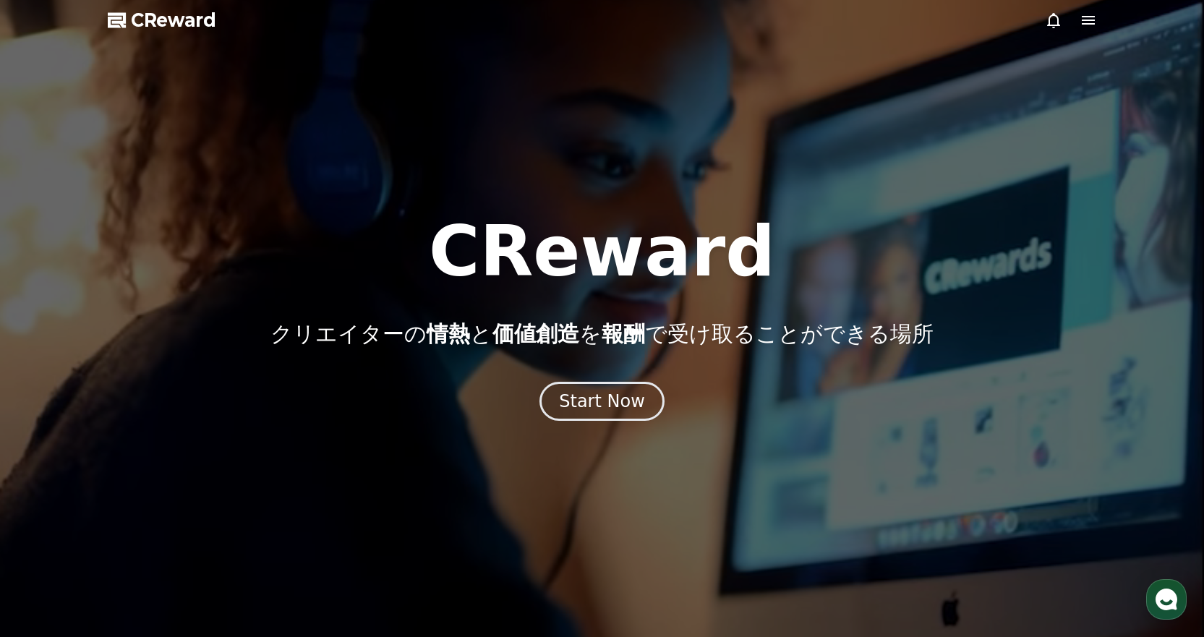
click at [1052, 20] on icon at bounding box center [1053, 20] width 17 height 17
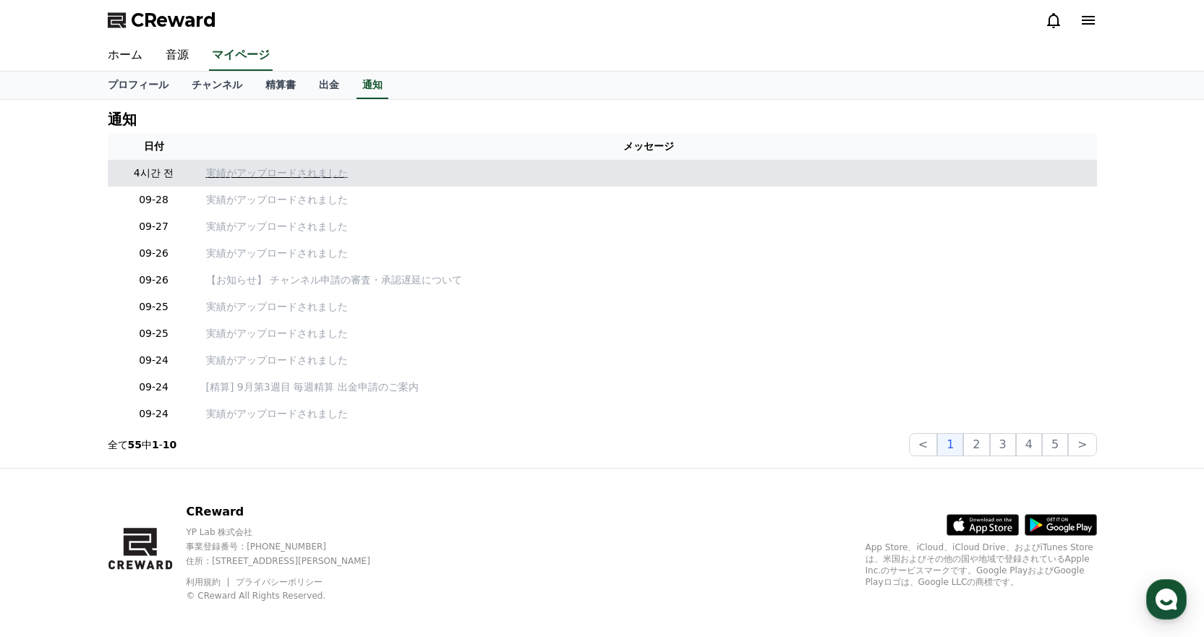
click at [247, 173] on p "実績がアップロードされました" at bounding box center [648, 173] width 885 height 15
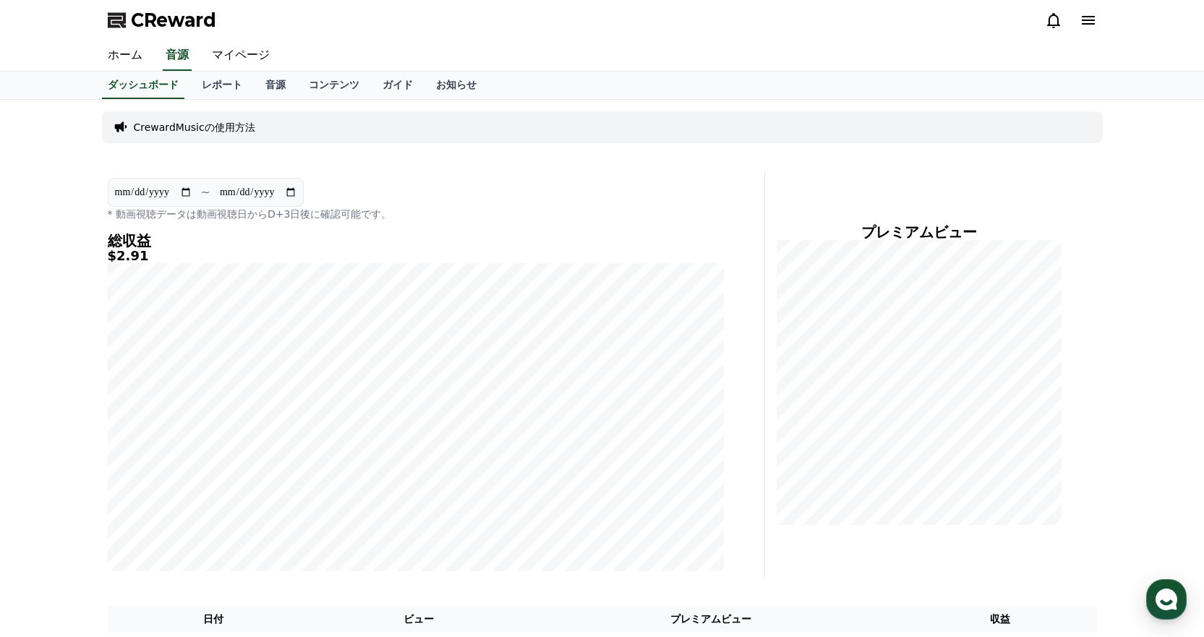
click at [158, 194] on input "**********" at bounding box center [153, 192] width 78 height 16
click at [183, 194] on input "**********" at bounding box center [153, 192] width 78 height 16
type input "**********"
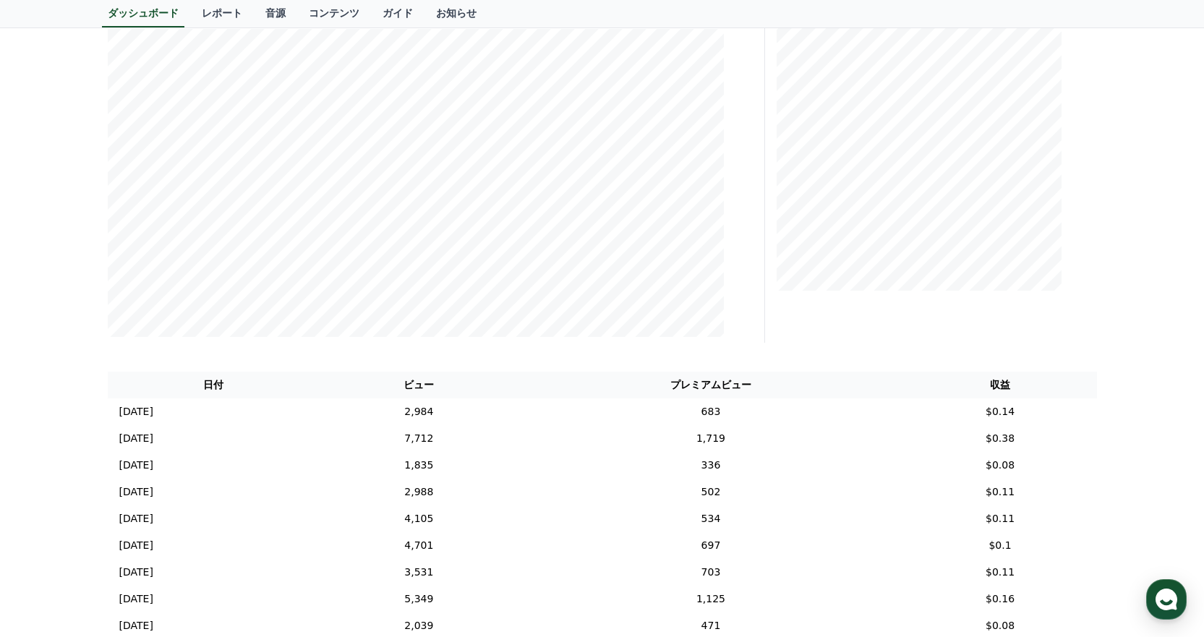
scroll to position [361, 0]
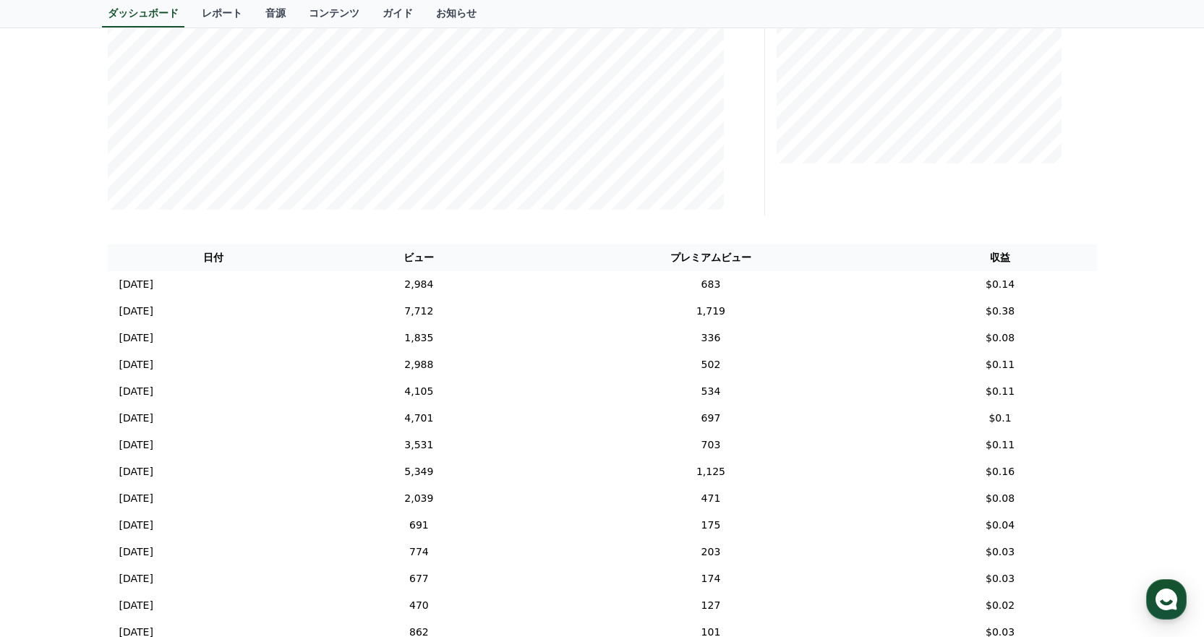
click at [1165, 317] on div "**********" at bounding box center [602, 322] width 1204 height 1168
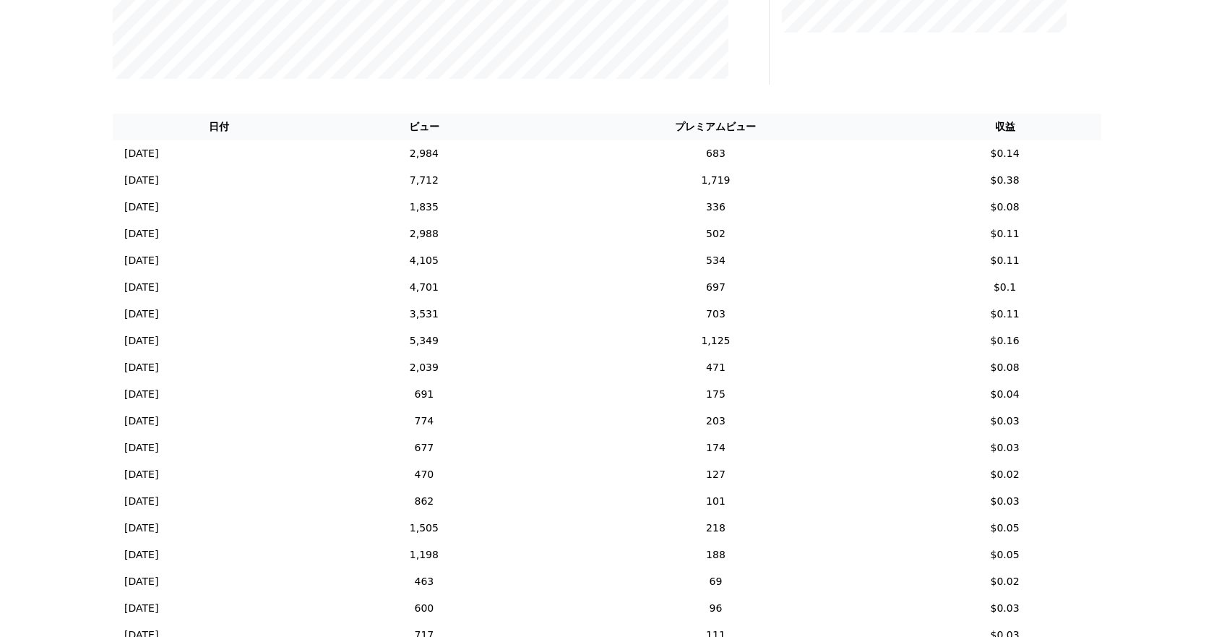
scroll to position [811, 0]
